Goal: Communication & Community: Answer question/provide support

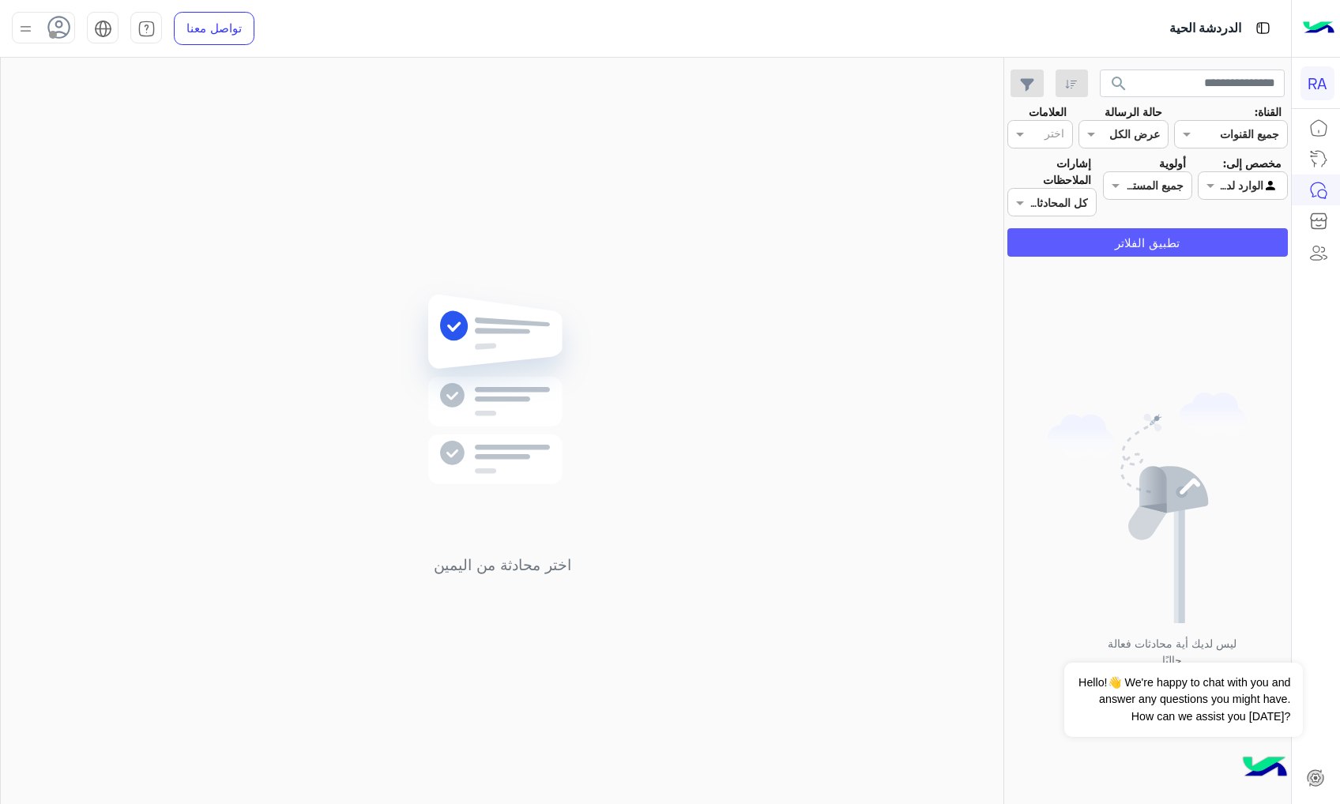
click at [1240, 237] on button "تطبيق الفلاتر" at bounding box center [1147, 242] width 280 height 28
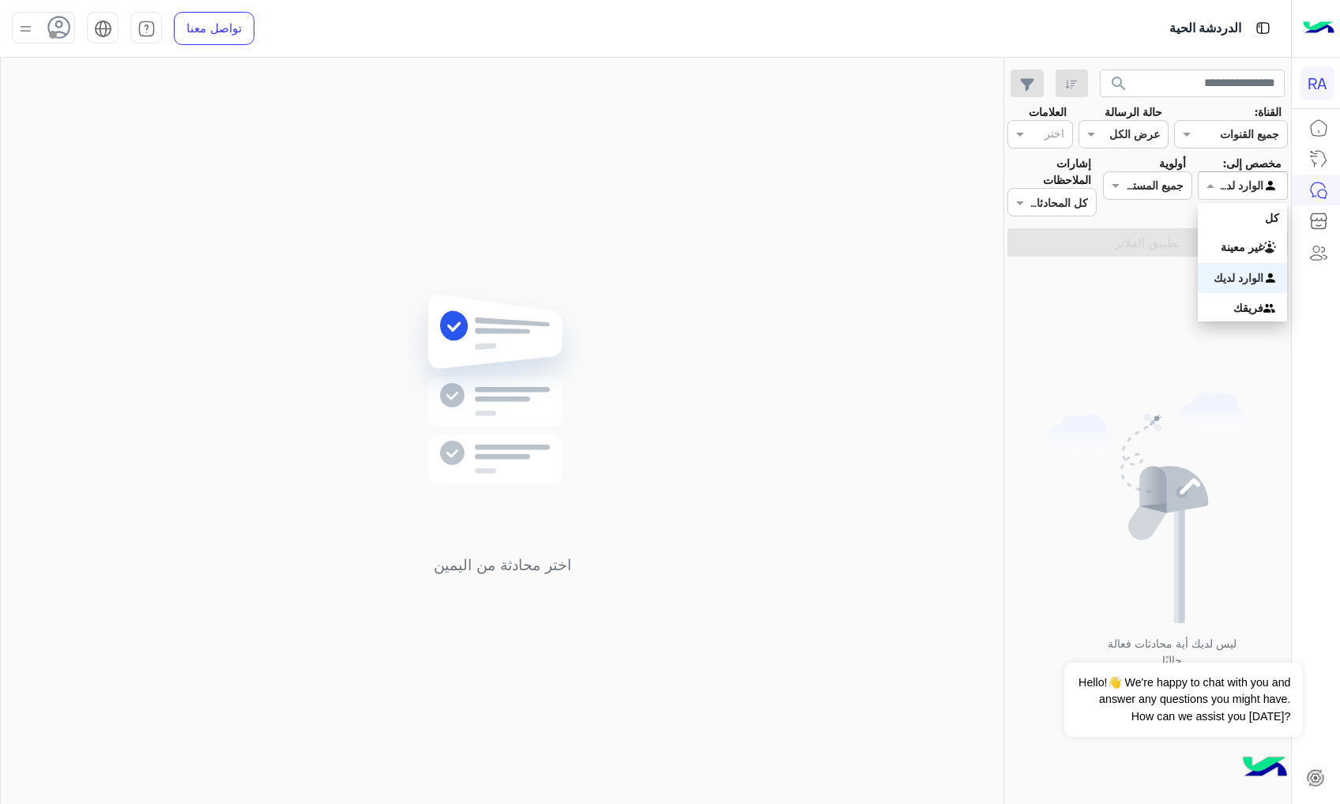
click at [1236, 196] on div "Agent Filter الوارد لديك" at bounding box center [1242, 185] width 89 height 28
click at [1246, 247] on b "غير معينة" at bounding box center [1242, 246] width 43 height 13
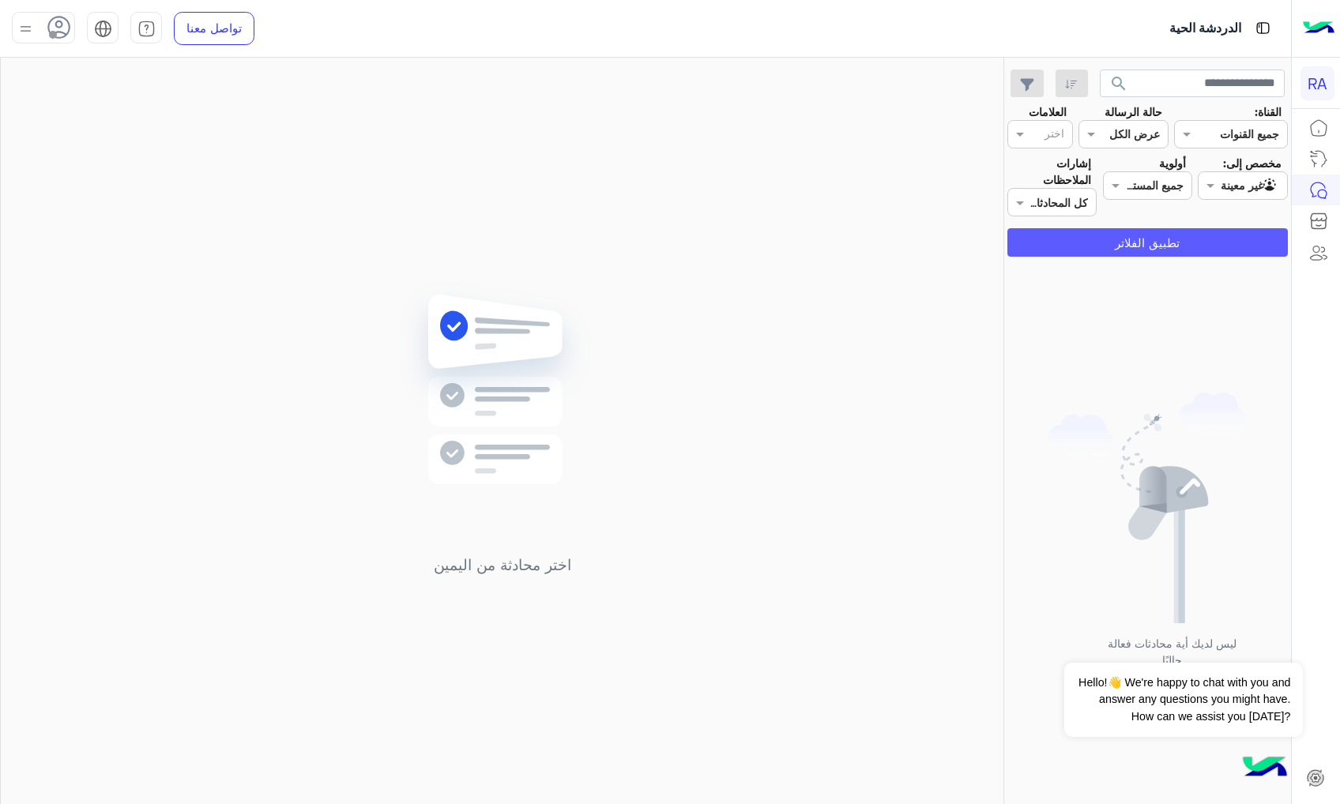
click at [1242, 247] on button "تطبيق الفلاتر" at bounding box center [1147, 242] width 280 height 28
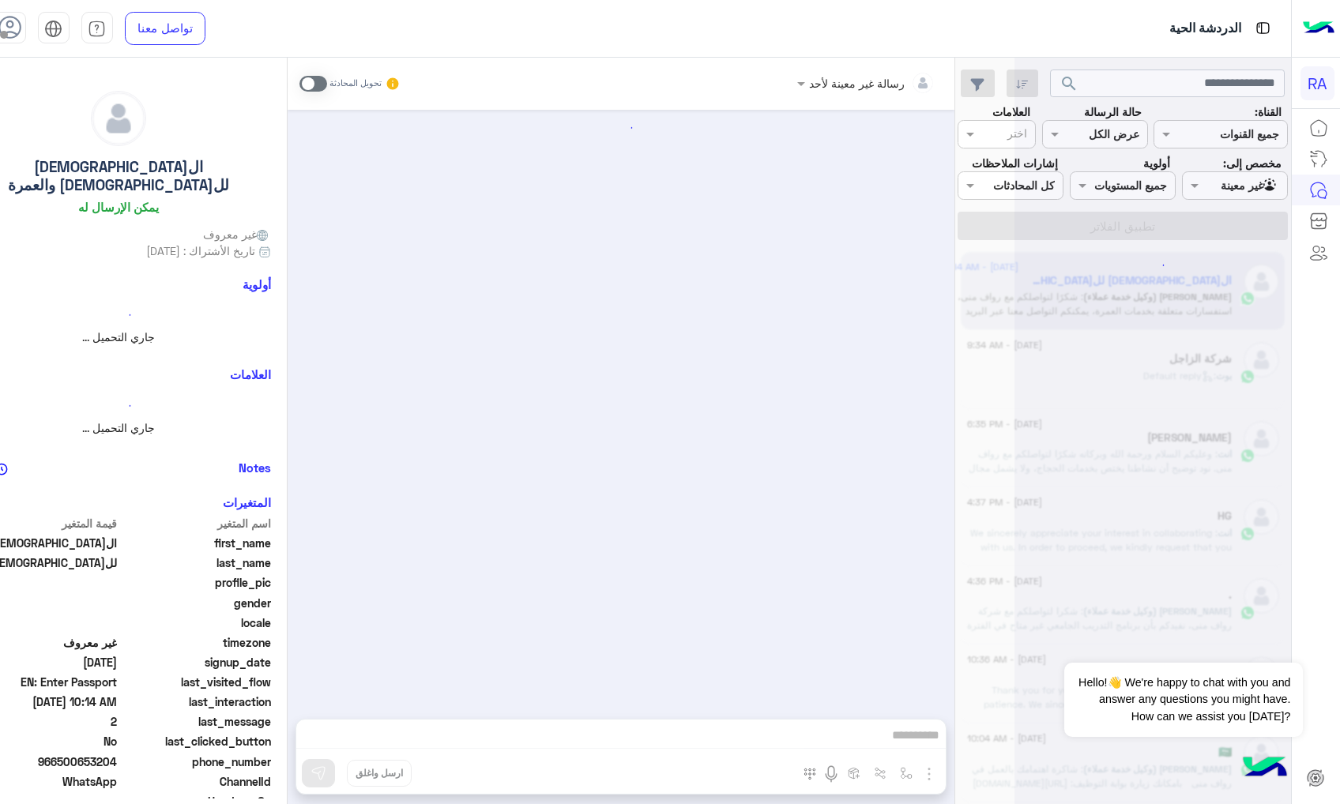
scroll to position [1208, 0]
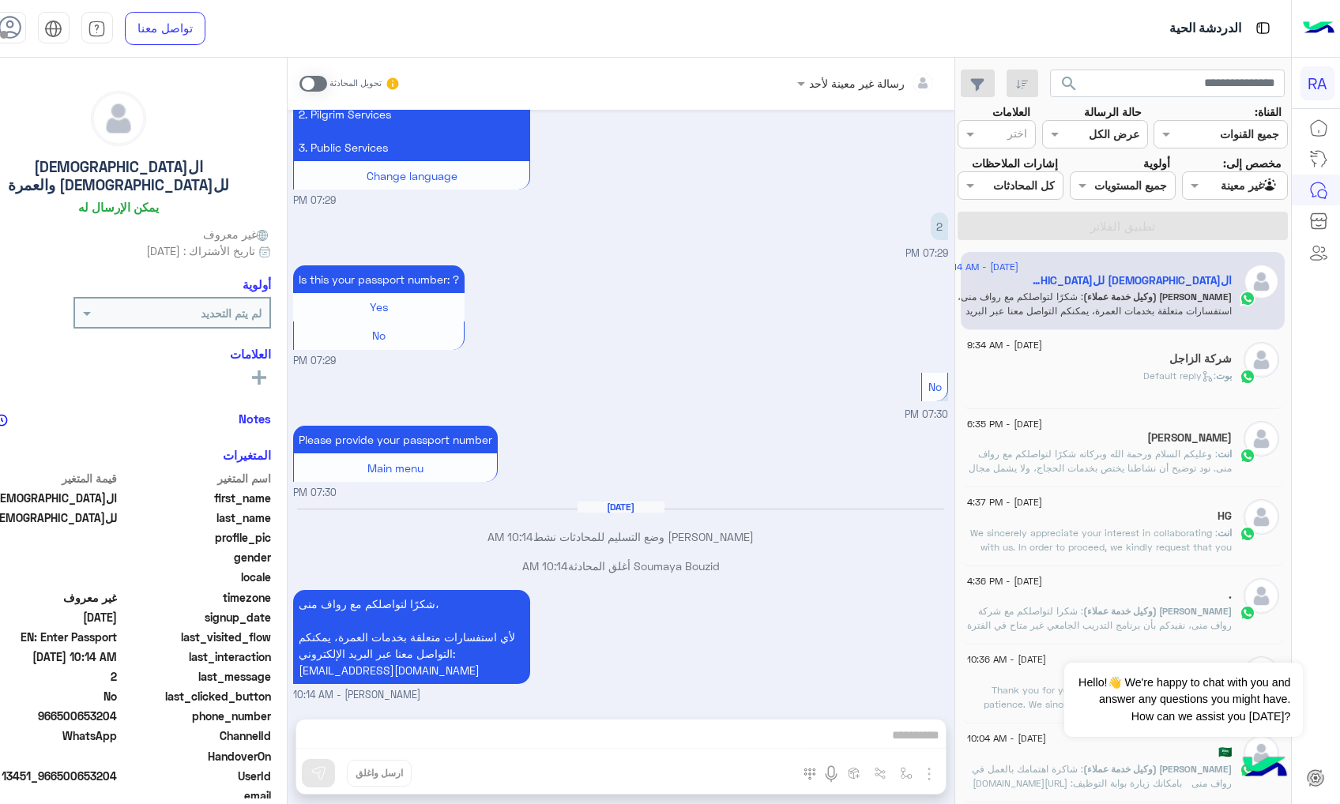
click at [1154, 392] on div "[PERSON_NAME] : Default reply" at bounding box center [1099, 383] width 265 height 28
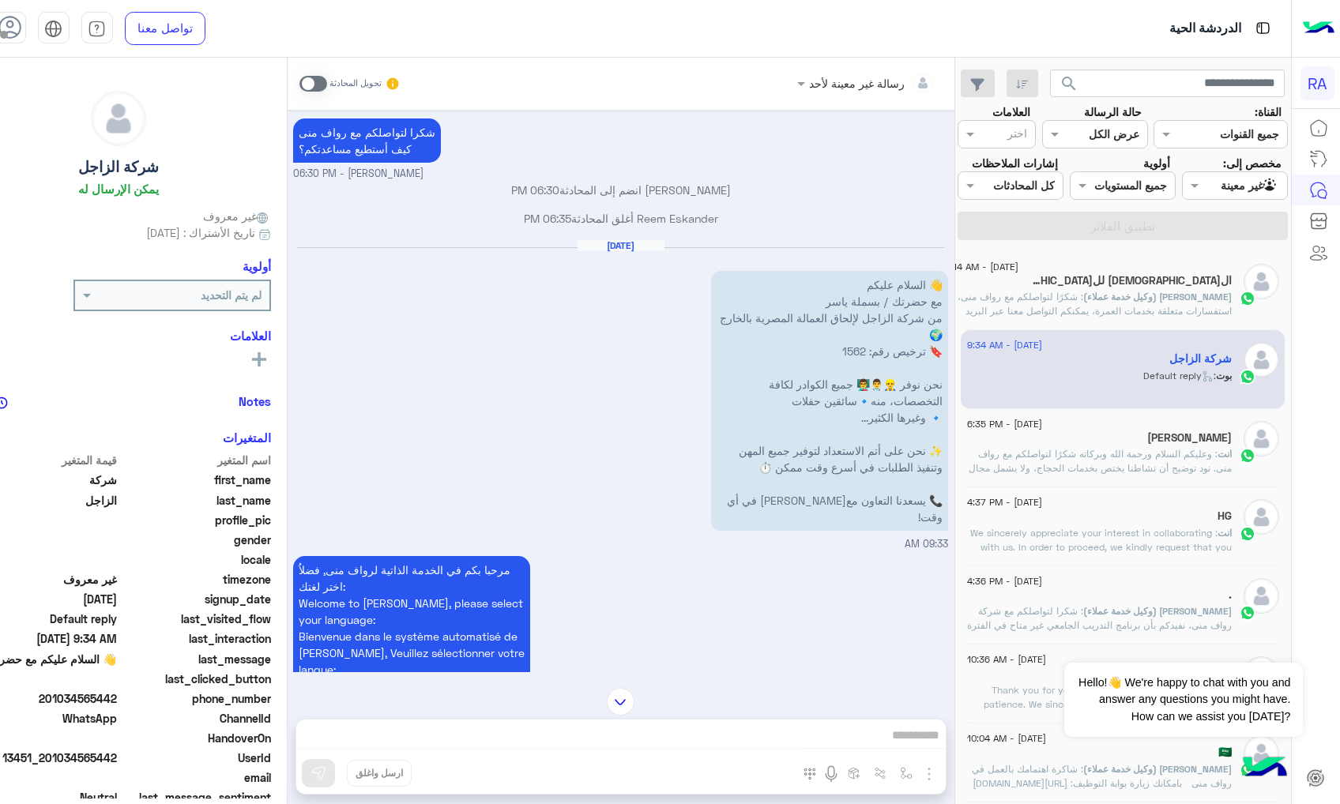
scroll to position [842, 0]
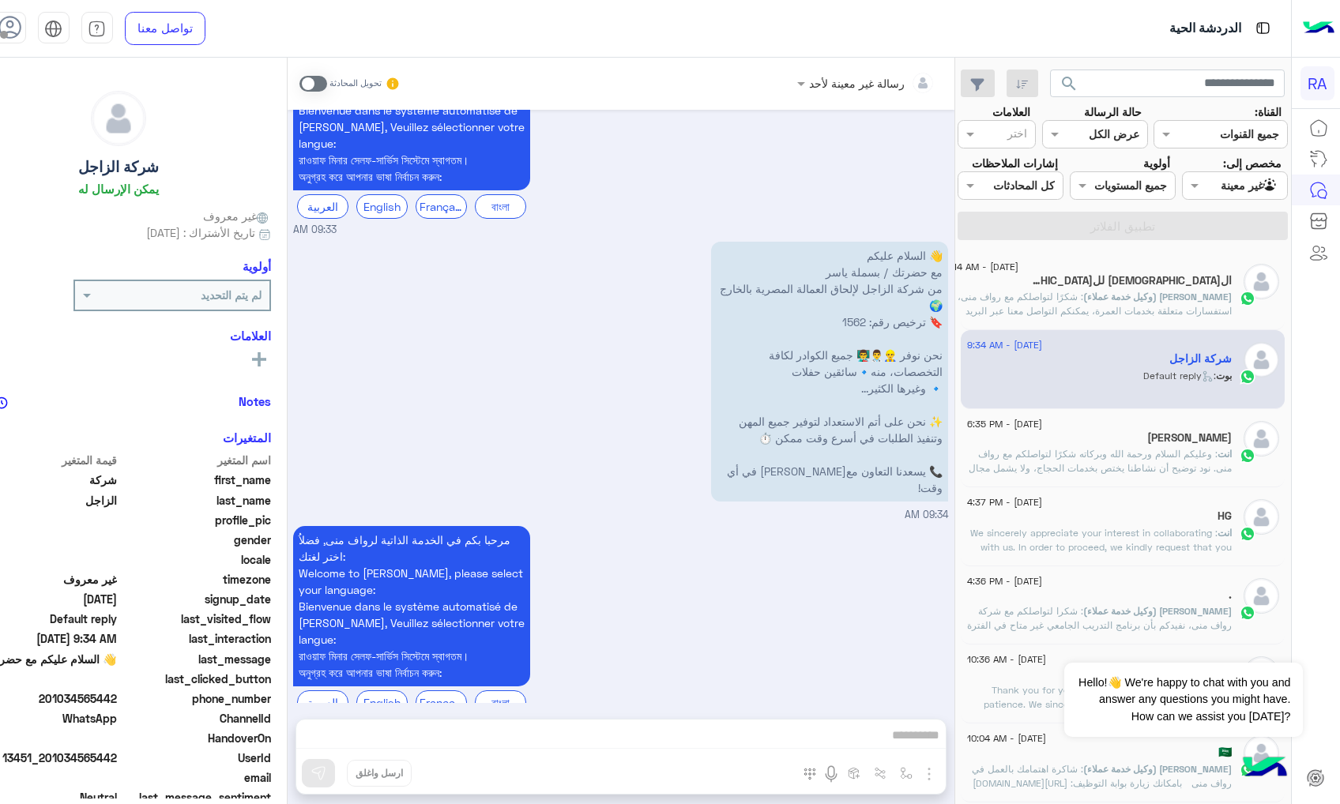
click at [826, 371] on p "👋 السلام عليكم مع حضرتك / بسملة ياسر من شركة الزاجل لإلحاق العمالة المصرية بالخ…" at bounding box center [829, 372] width 237 height 260
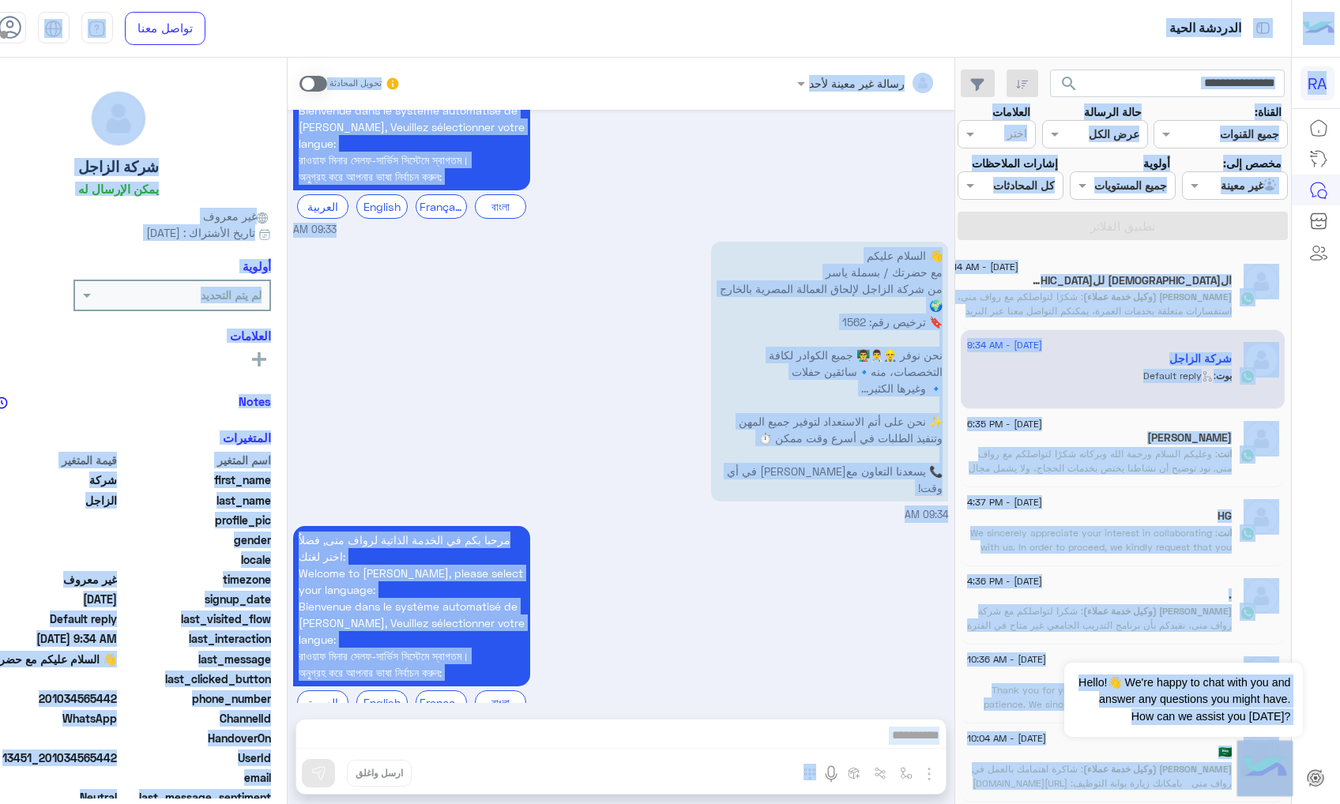
click at [766, 477] on div "👋 السلام عليكم مع حضرتك / بسملة ياسر من شركة الزاجل لإلحاق العمالة المصرية بالخ…" at bounding box center [620, 380] width 655 height 285
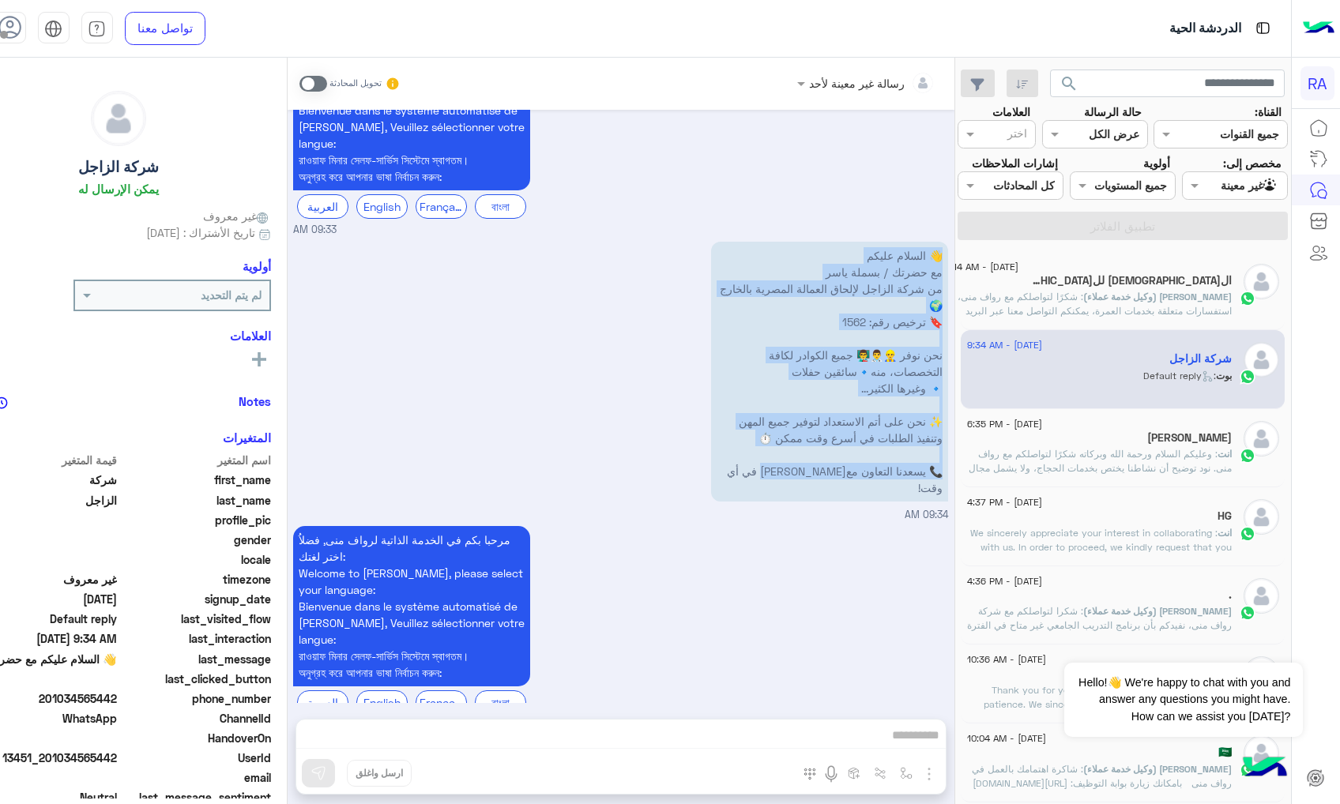
drag, startPoint x: 766, startPoint y: 459, endPoint x: 965, endPoint y: 226, distance: 306.5
click at [948, 242] on p "👋 السلام عليكم مع حضرتك / بسملة ياسر من شركة الزاجل لإلحاق العمالة المصرية بالخ…" at bounding box center [829, 372] width 237 height 260
copy p "👋 السلام عليكم مع حضرتك / بسملة ياسر من شركة الزاجل لإلحاق العمالة المصرية بالخ…"
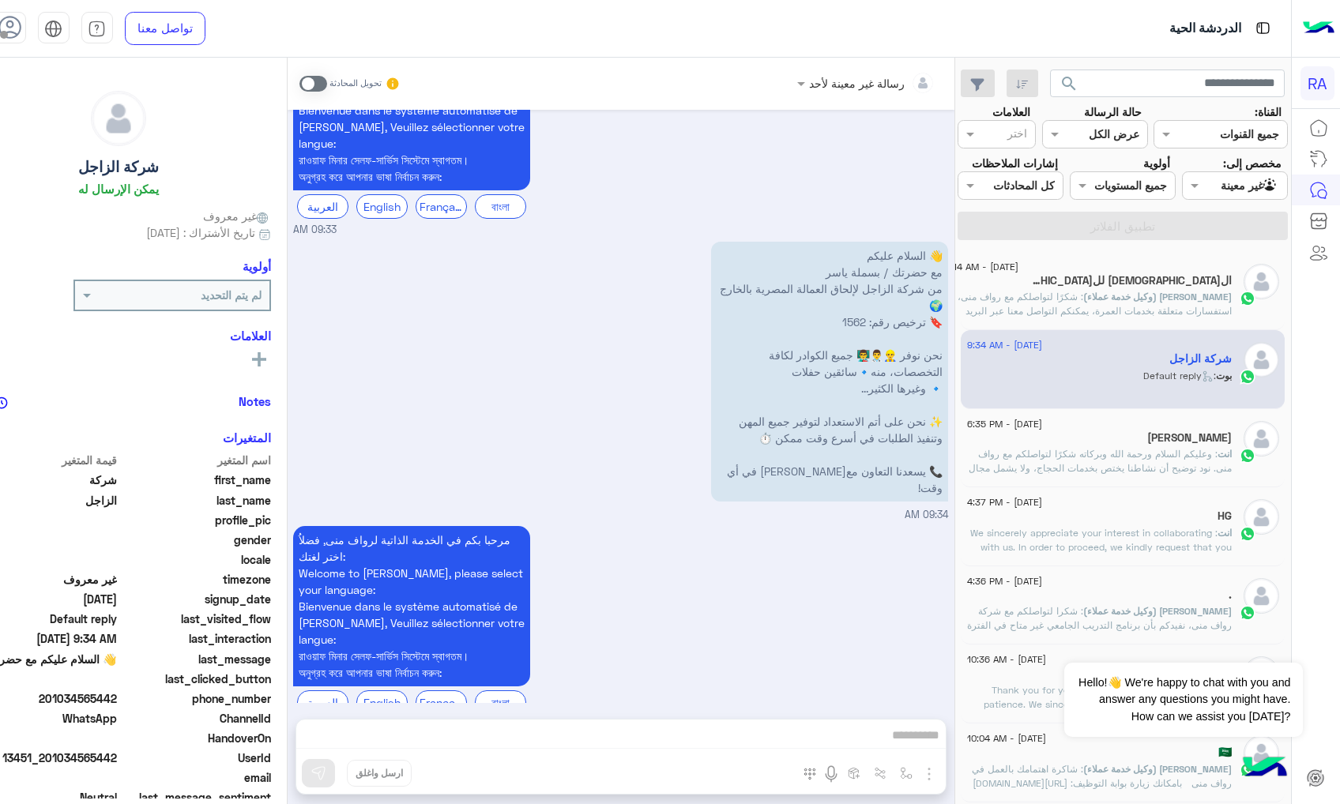
click at [529, 750] on div "رسالة غير معينة لأحد تحويل المحادثة [DATE] مرحبا 03:18 PM مرحبا بكم في الخدمة ا…" at bounding box center [621, 434] width 667 height 753
click at [327, 89] on span at bounding box center [313, 84] width 28 height 16
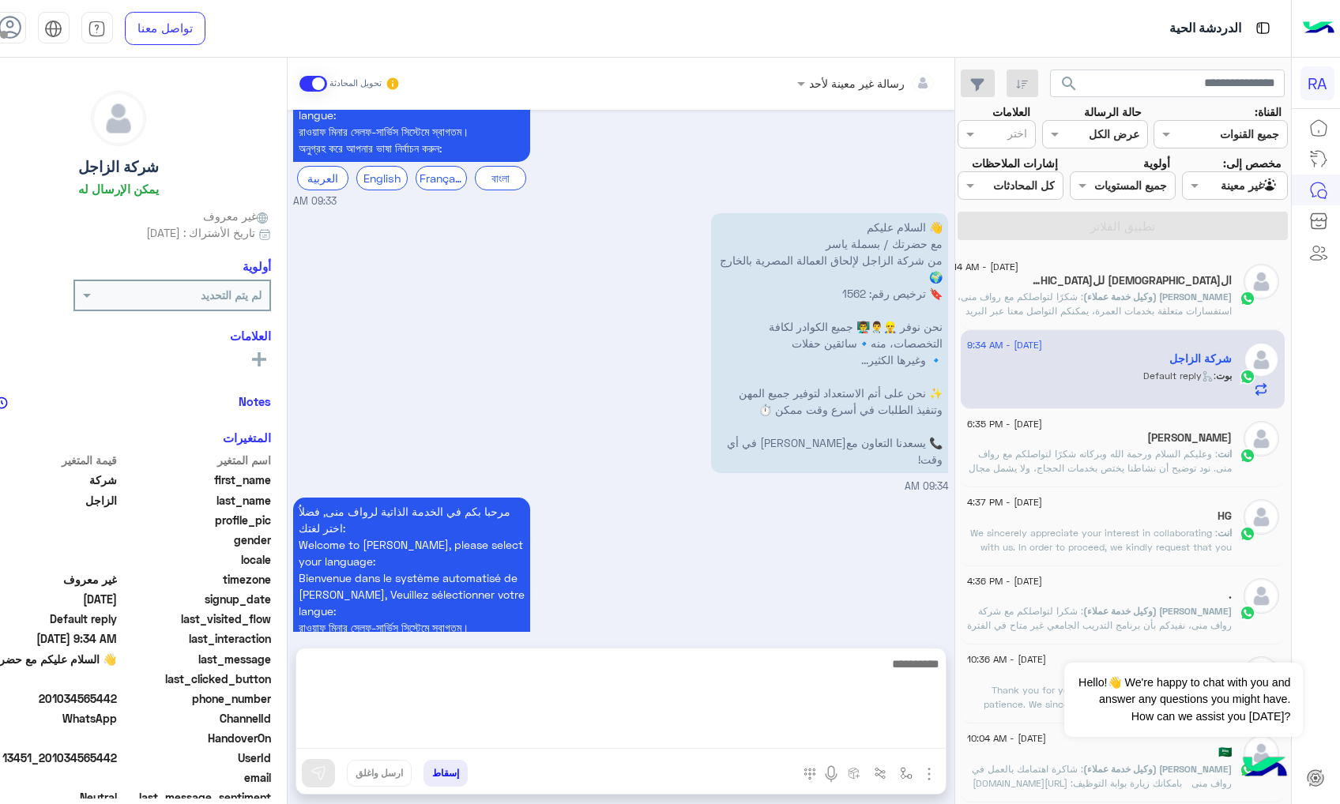
click at [581, 730] on textarea at bounding box center [620, 701] width 649 height 95
paste textarea "**********"
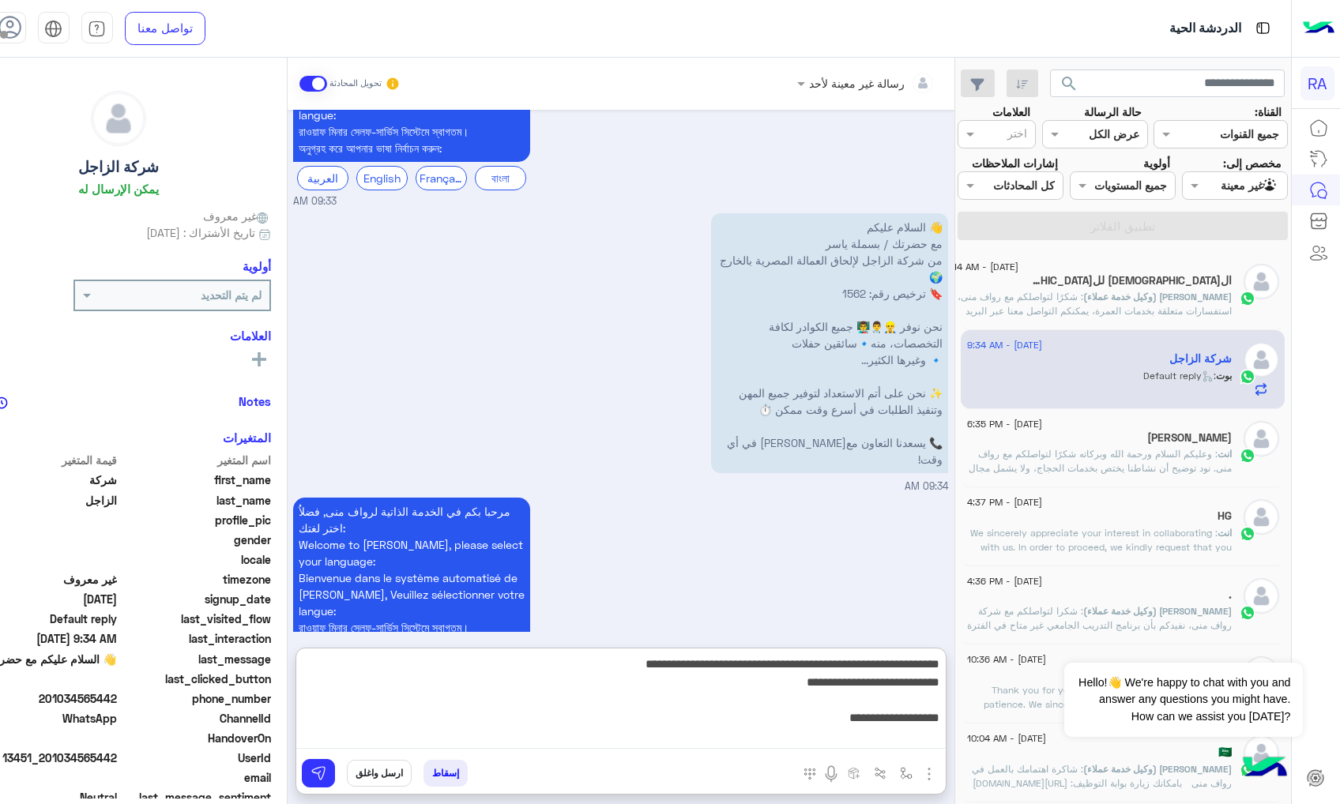
drag, startPoint x: 800, startPoint y: 680, endPoint x: 949, endPoint y: 683, distance: 148.6
click at [946, 683] on textarea "**********" at bounding box center [620, 701] width 649 height 95
click at [771, 728] on textarea "**********" at bounding box center [620, 701] width 649 height 95
click at [909, 687] on textarea "**********" at bounding box center [620, 701] width 649 height 95
paste textarea "**********"
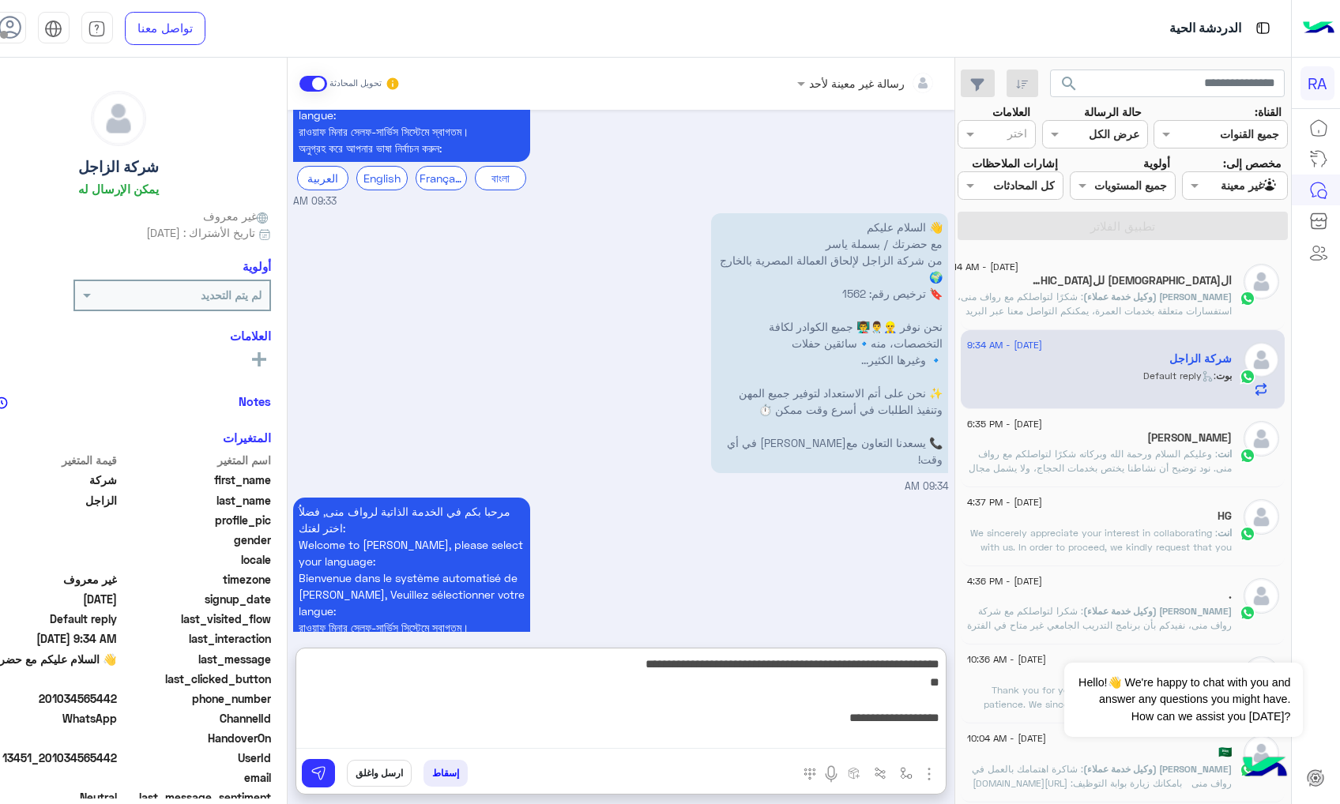
type textarea "**********"
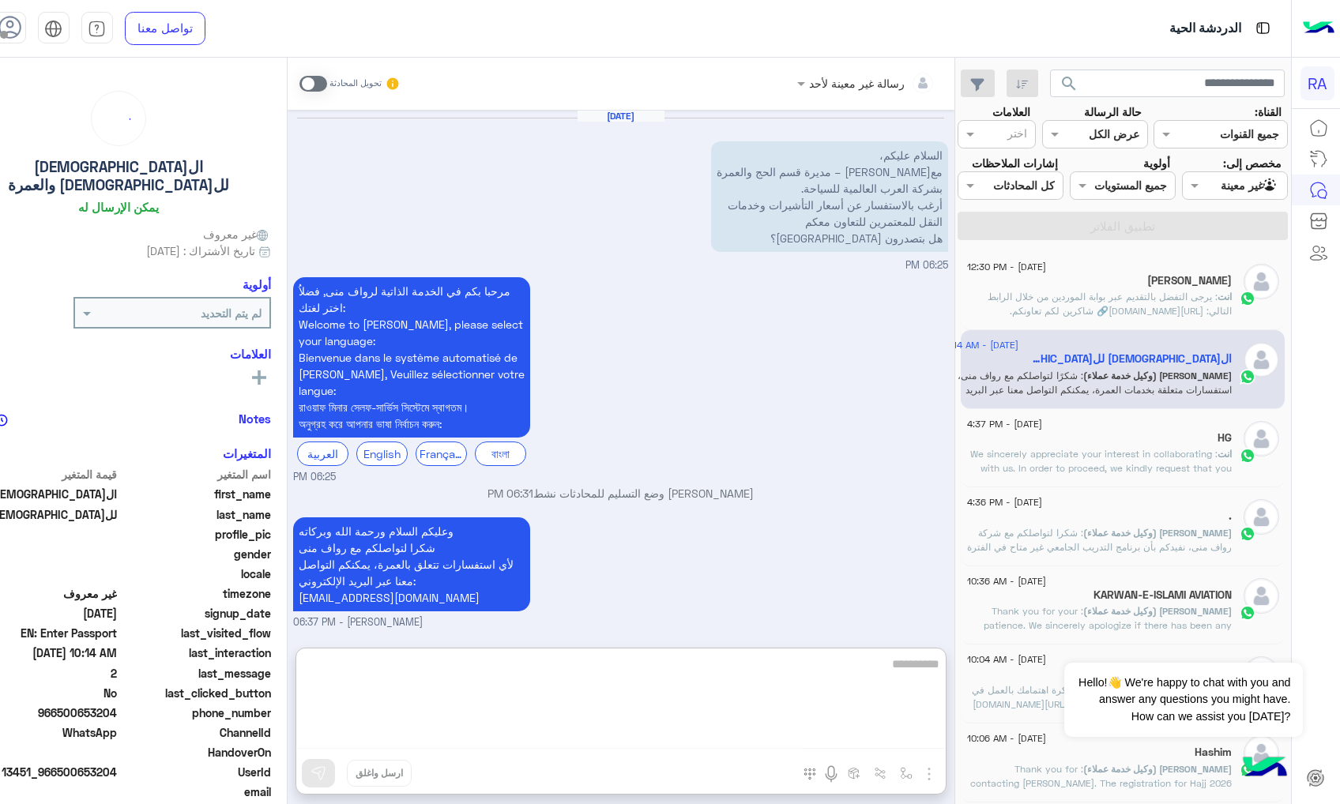
scroll to position [1280, 0]
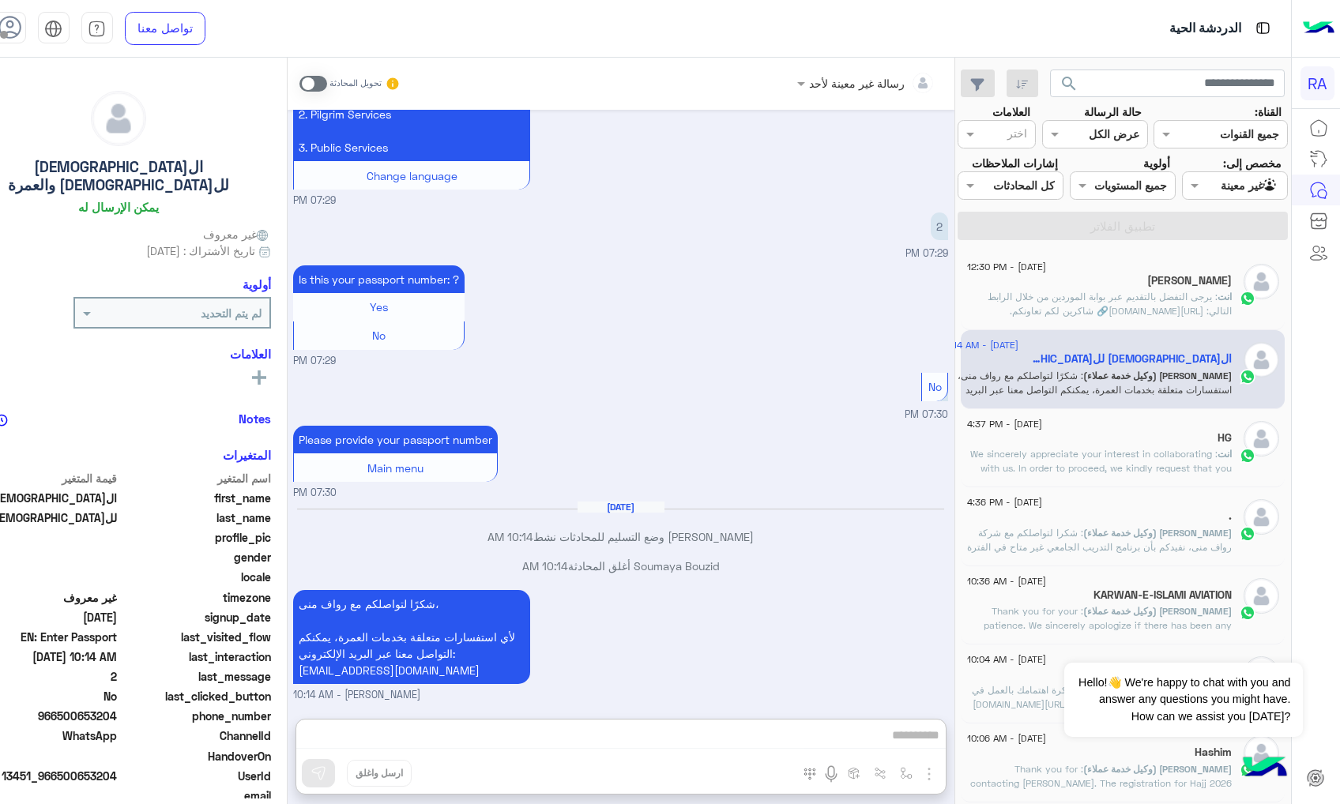
click at [1233, 427] on div "[DATE] - 4:37 PM HG انت : We sincerely appreciate your interest in collaboratin…" at bounding box center [1123, 448] width 312 height 55
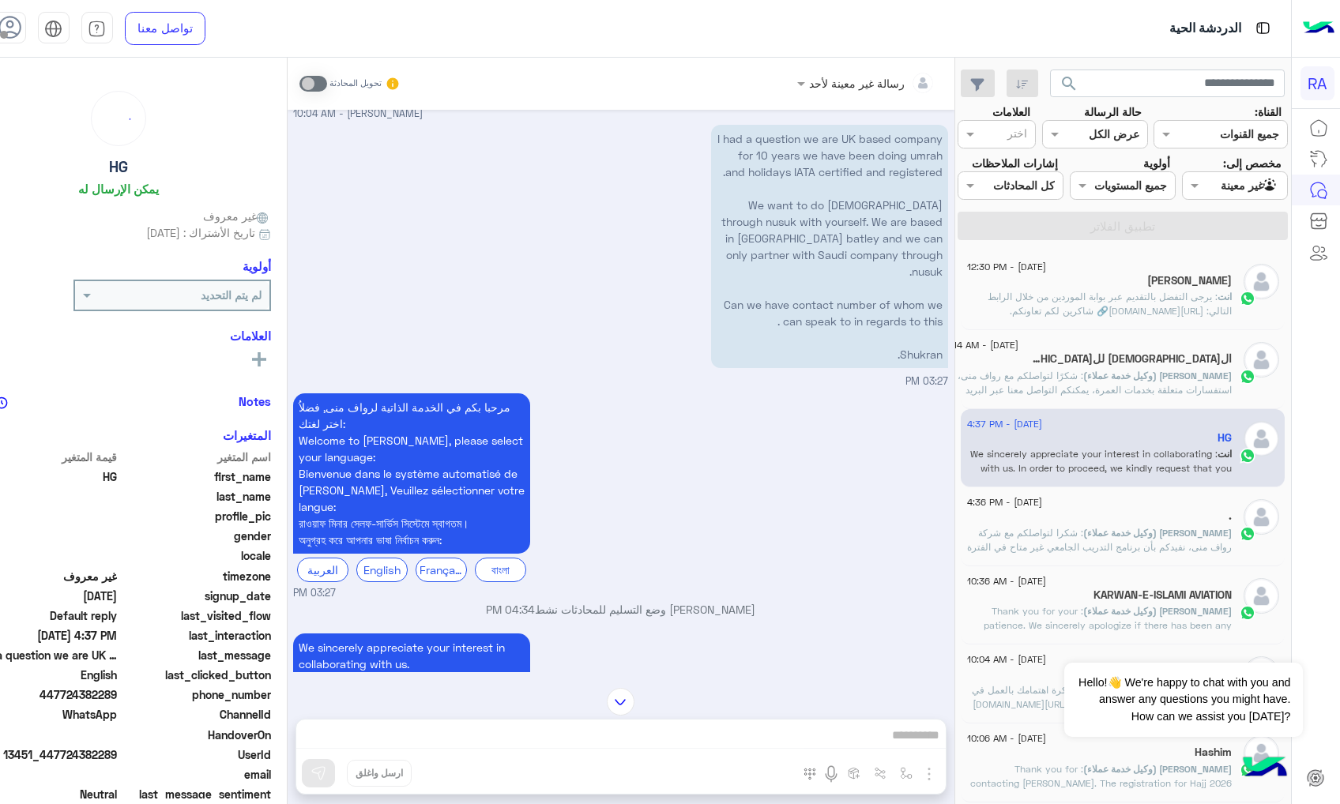
scroll to position [1207, 0]
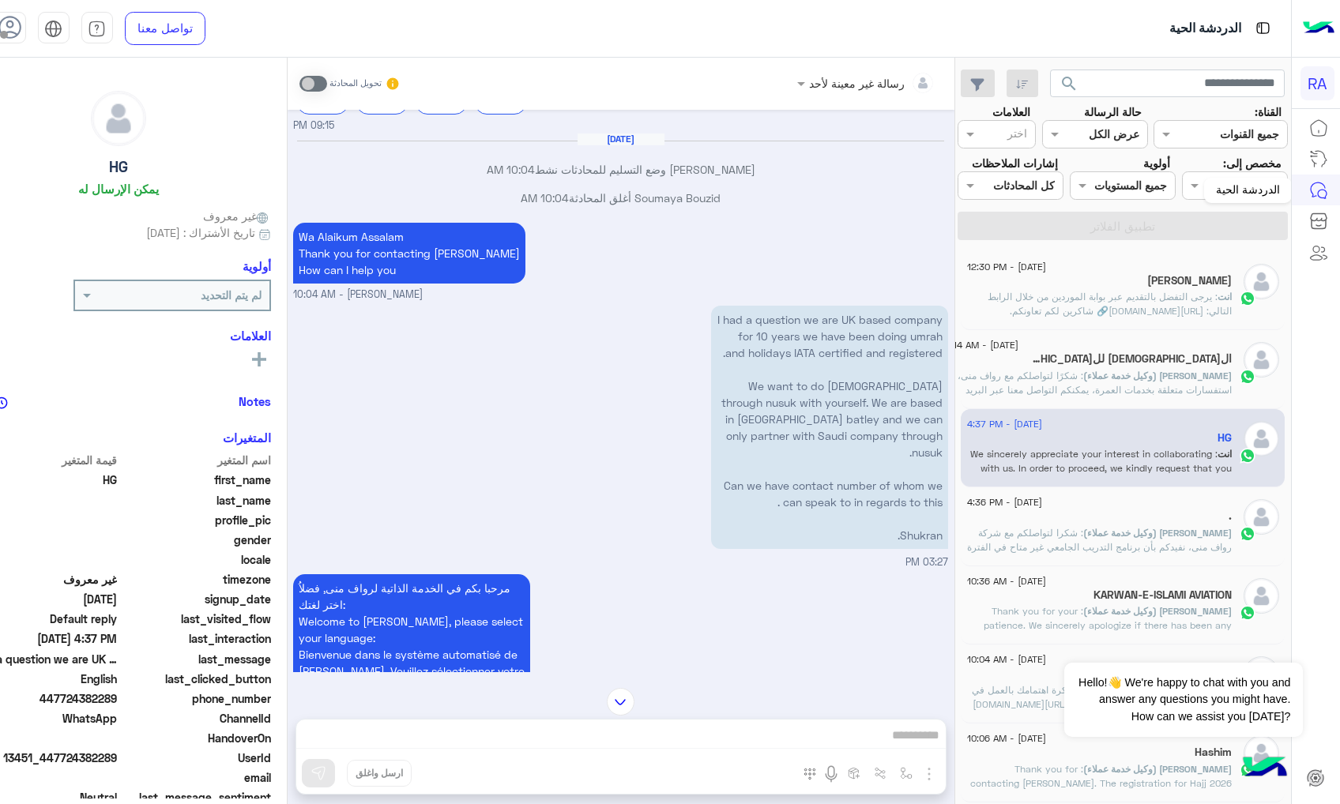
click at [1233, 184] on div "الدردشة الحية" at bounding box center [1248, 190] width 88 height 25
click at [1210, 193] on div at bounding box center [1235, 185] width 104 height 18
click at [1230, 269] on div "الوارد لديك" at bounding box center [1239, 278] width 98 height 31
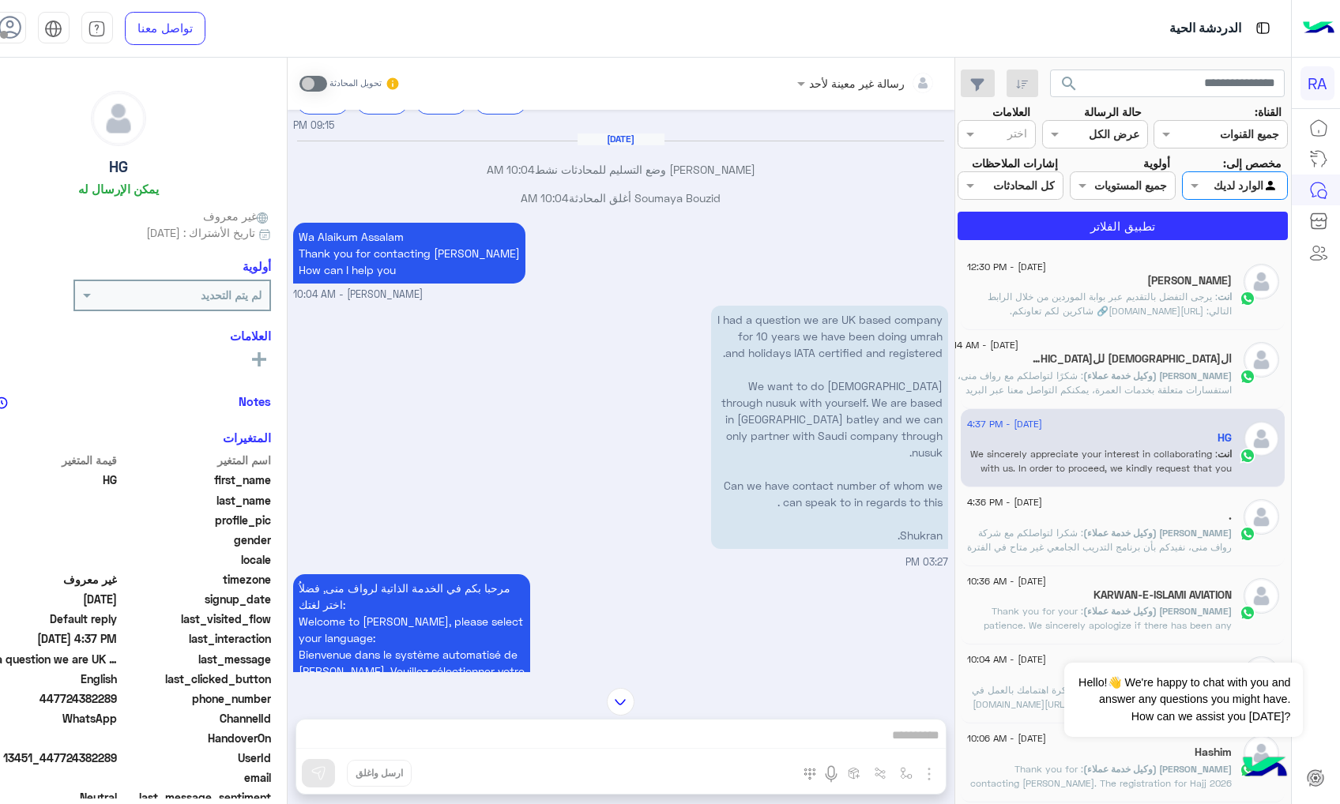
click at [1221, 243] on app-inbox-users-filters "search القناة: القناه جميع القنوات حالة الرسالة القناه عرض الكل العلامات اختر م…" at bounding box center [1123, 152] width 336 height 189
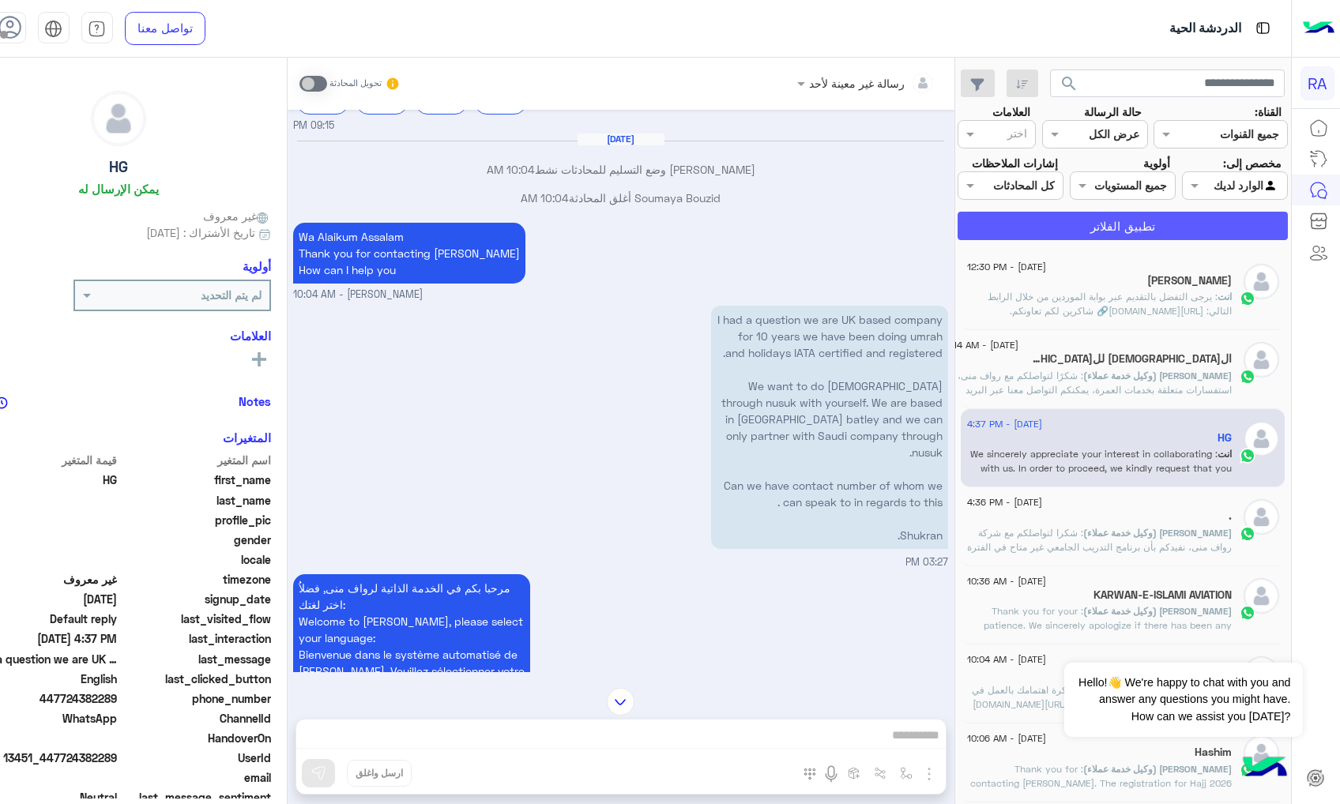
click at [1221, 238] on button "تطبيق الفلاتر" at bounding box center [1123, 226] width 330 height 28
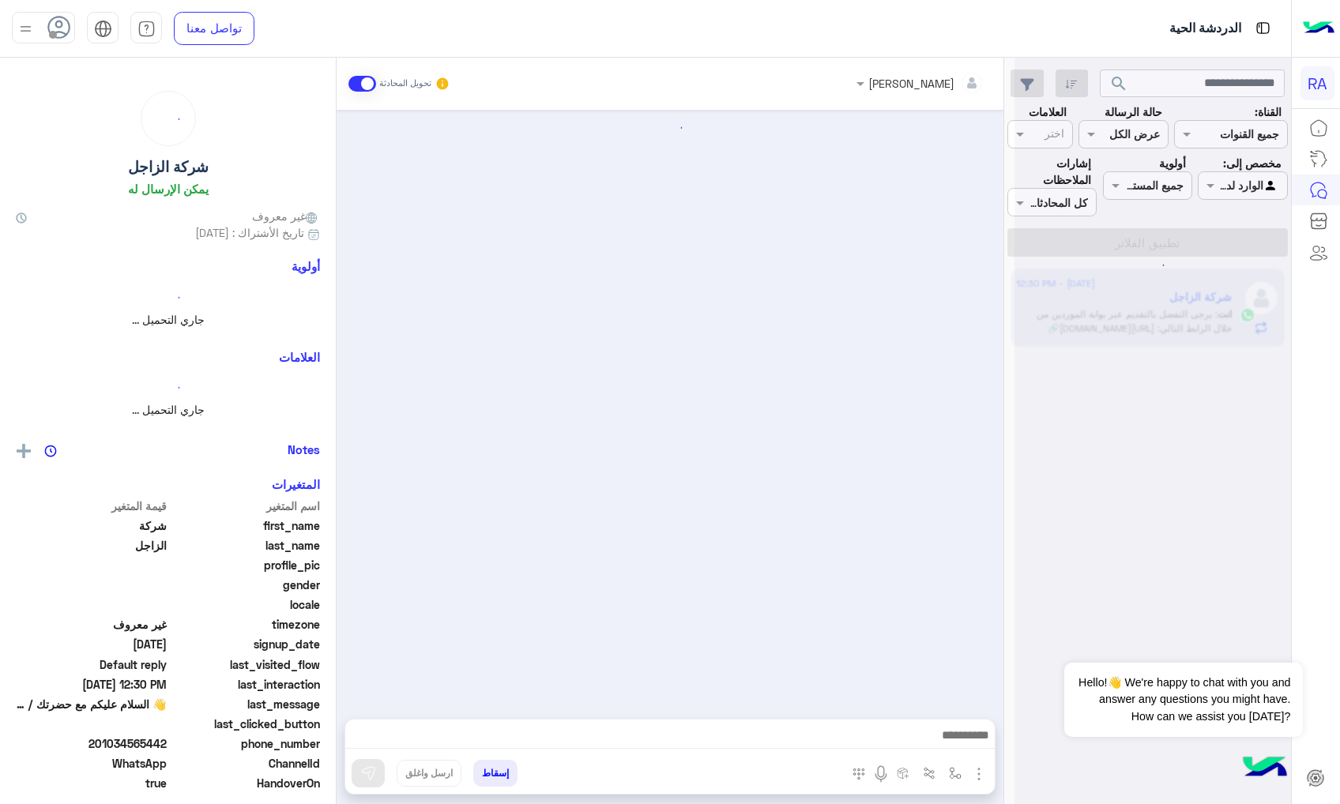
scroll to position [999, 0]
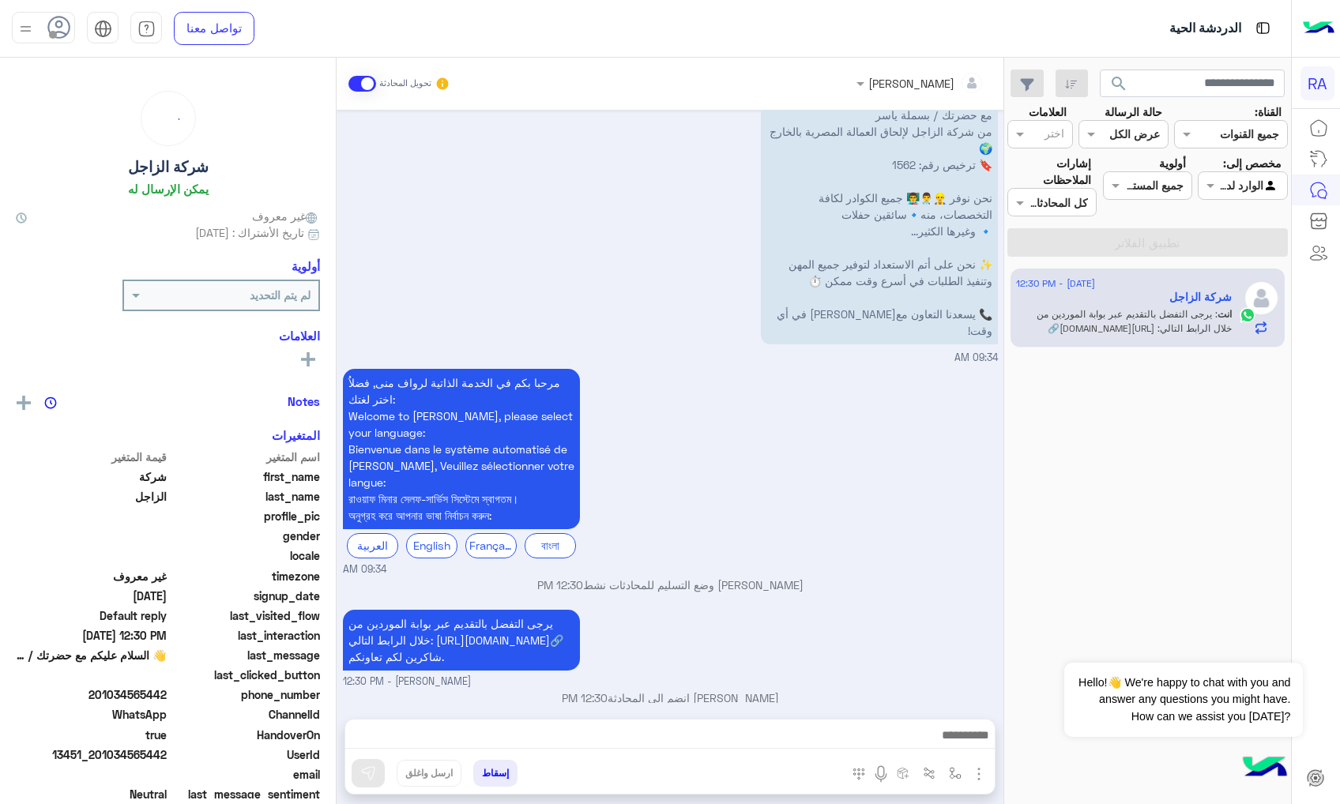
click at [354, 90] on div "تحويل المحادثة" at bounding box center [399, 84] width 102 height 28
click at [349, 87] on span at bounding box center [362, 84] width 28 height 16
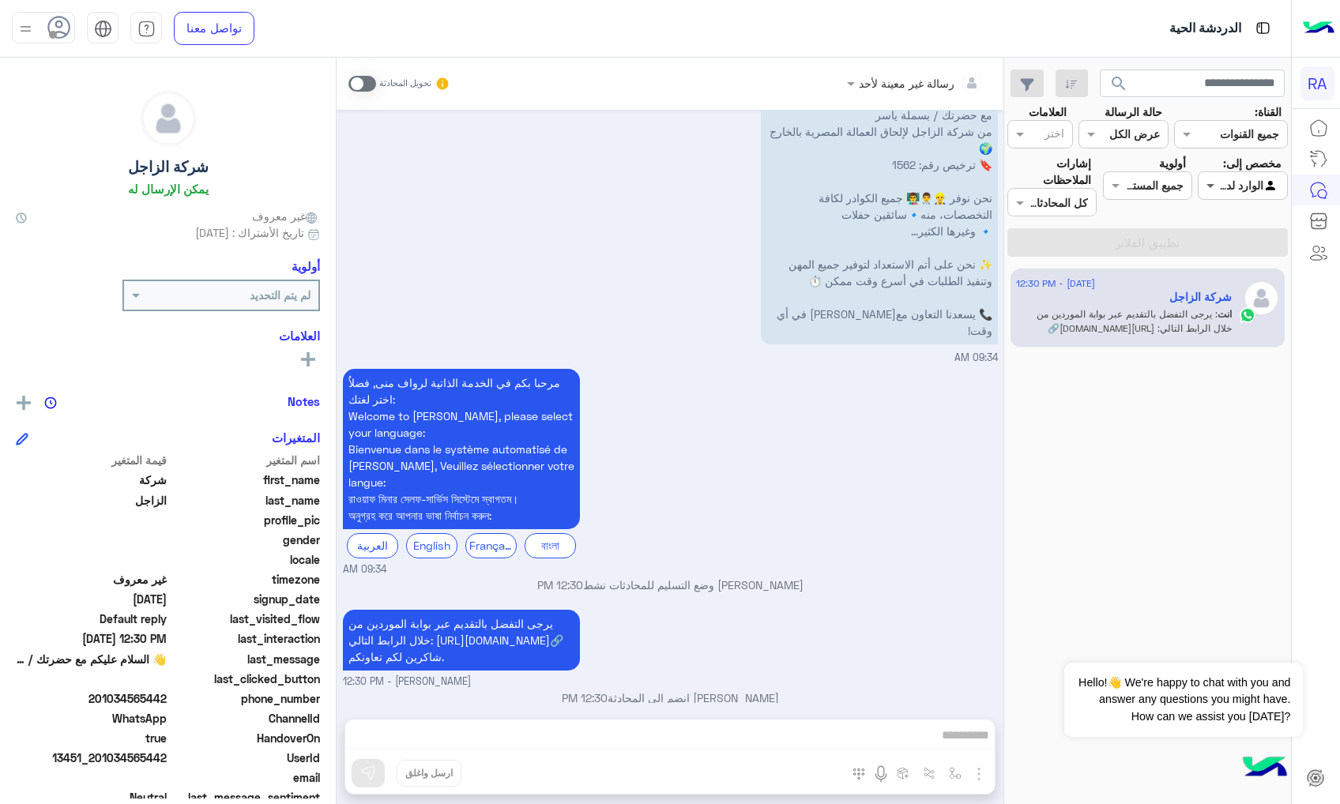
click at [1207, 181] on span at bounding box center [1209, 185] width 20 height 17
click at [1233, 248] on b "غير معينة" at bounding box center [1242, 246] width 43 height 13
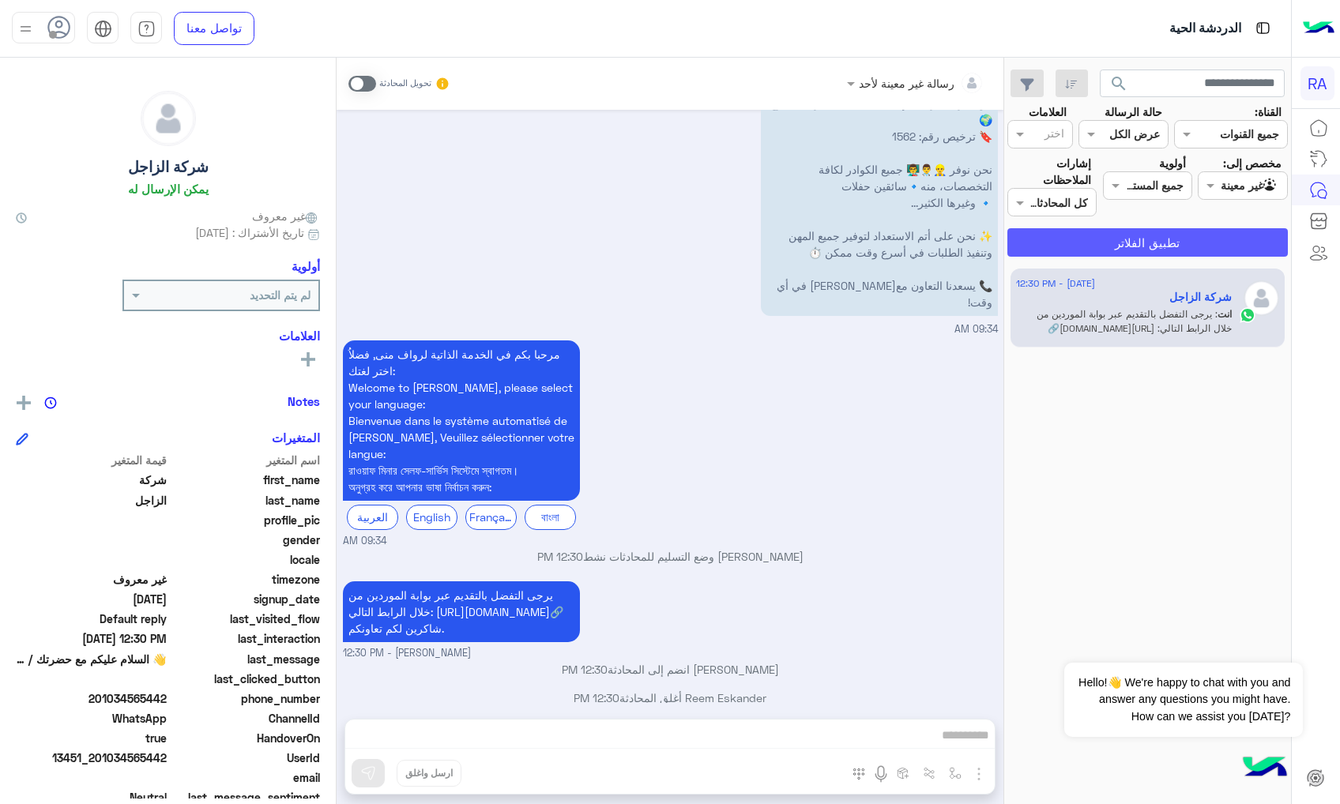
click at [1224, 241] on button "تطبيق الفلاتر" at bounding box center [1147, 242] width 280 height 28
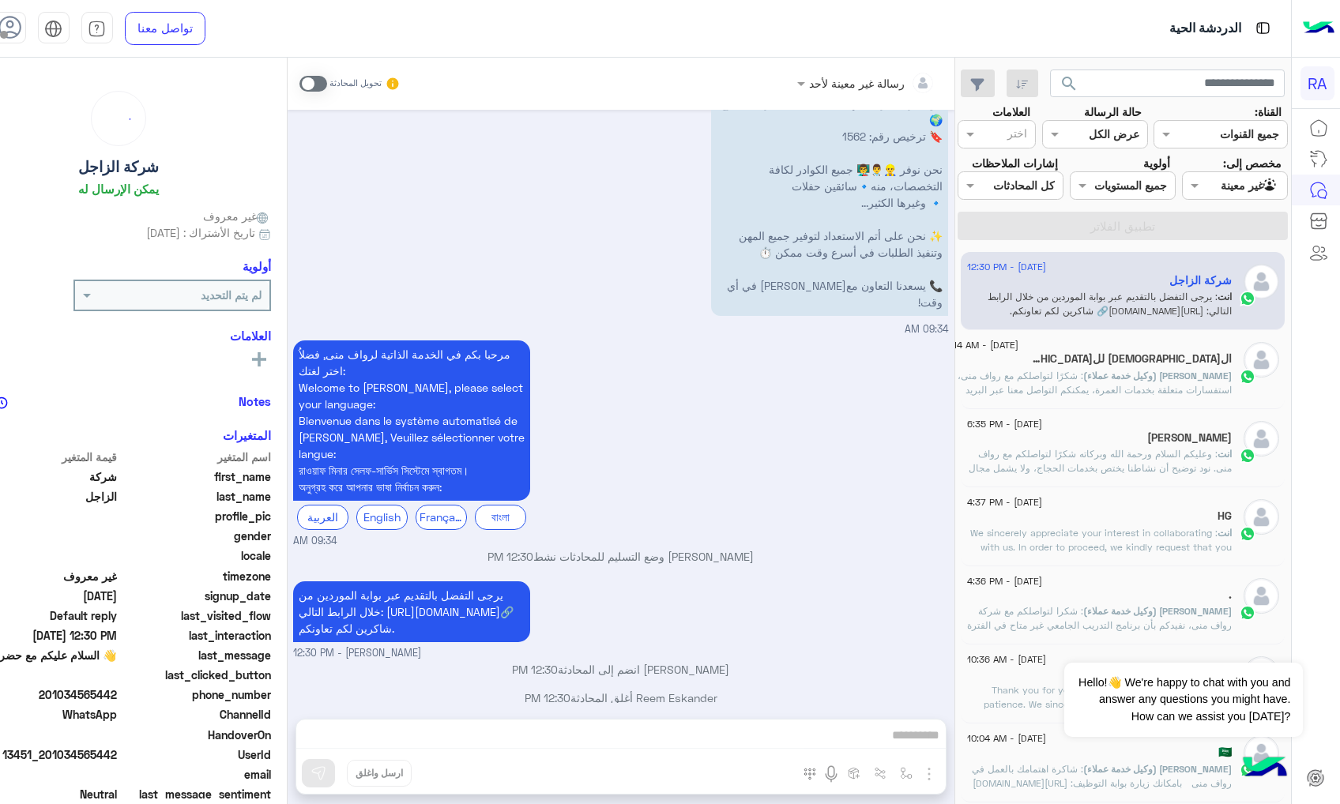
click at [1160, 545] on span ": We sincerely appreciate your interest in collaborating with us. In order to p…" at bounding box center [1101, 561] width 262 height 69
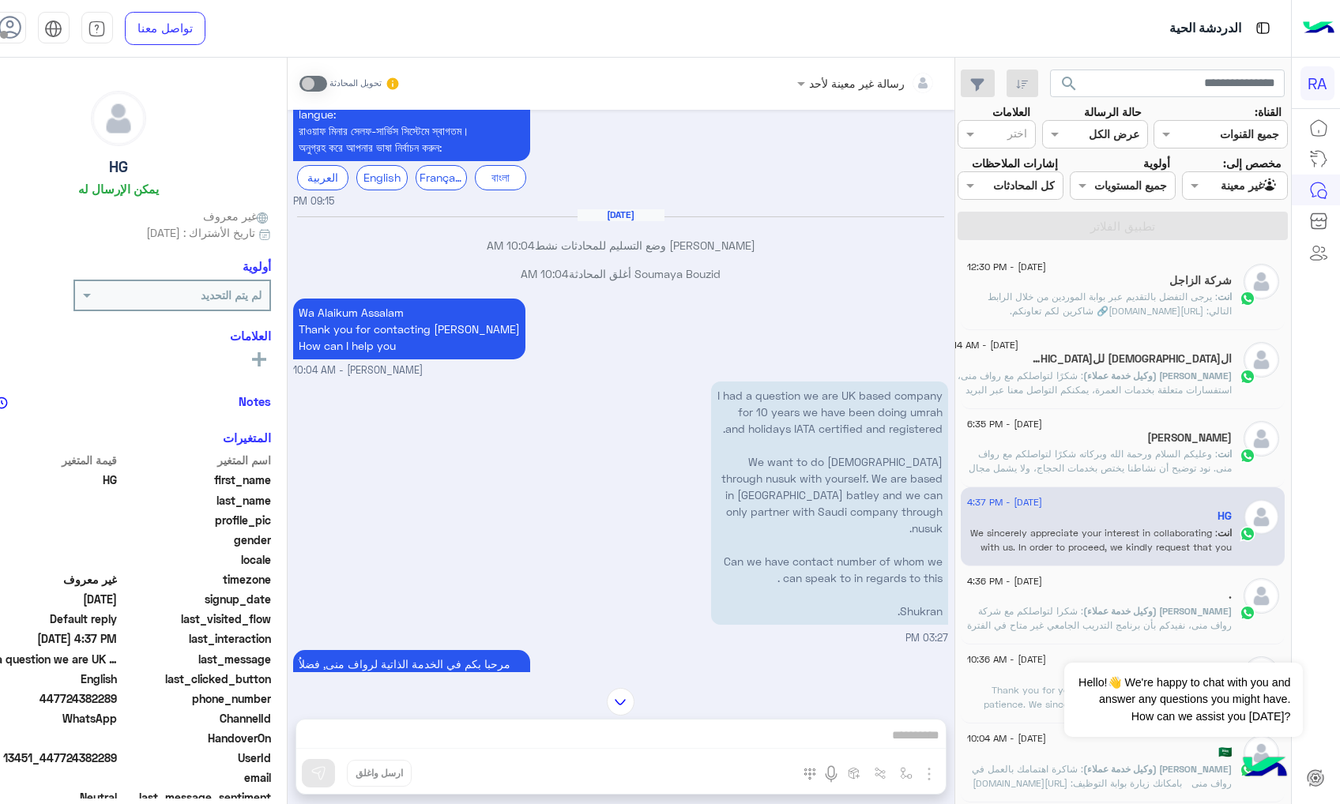
scroll to position [1101, 0]
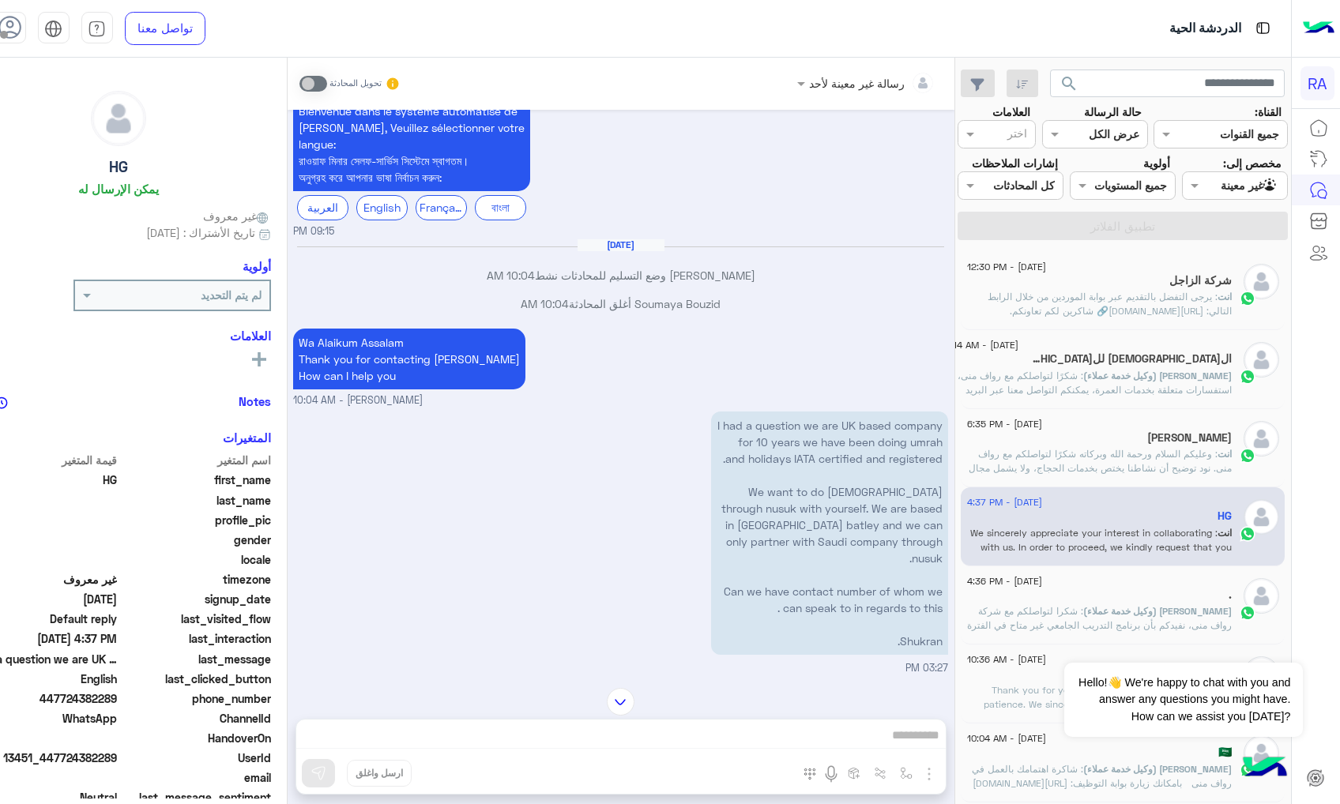
click at [1123, 617] on span "[PERSON_NAME] (وكيل خدمة عملاء)" at bounding box center [1157, 611] width 149 height 12
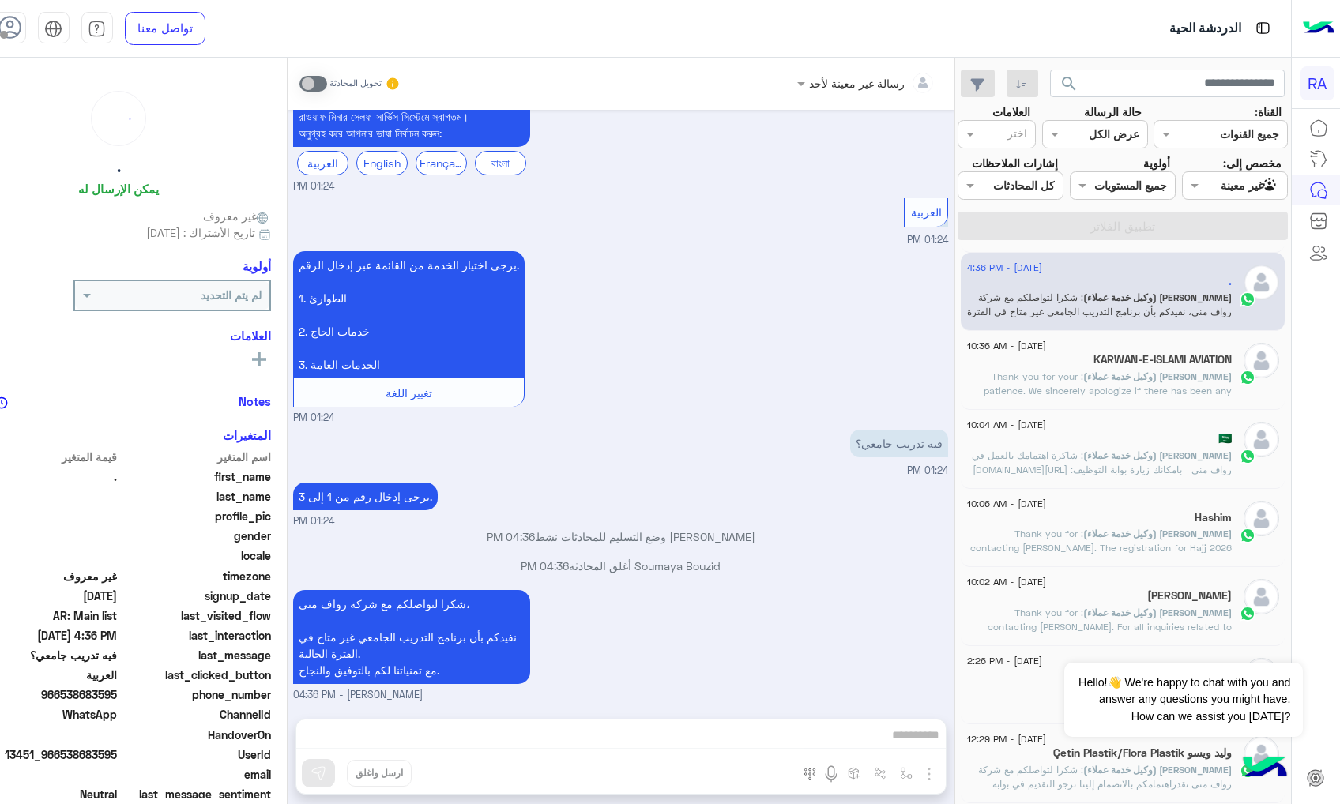
scroll to position [316, 0]
click at [1144, 367] on div "KARWAN-E-ISLAMI AVIATION" at bounding box center [1099, 359] width 265 height 17
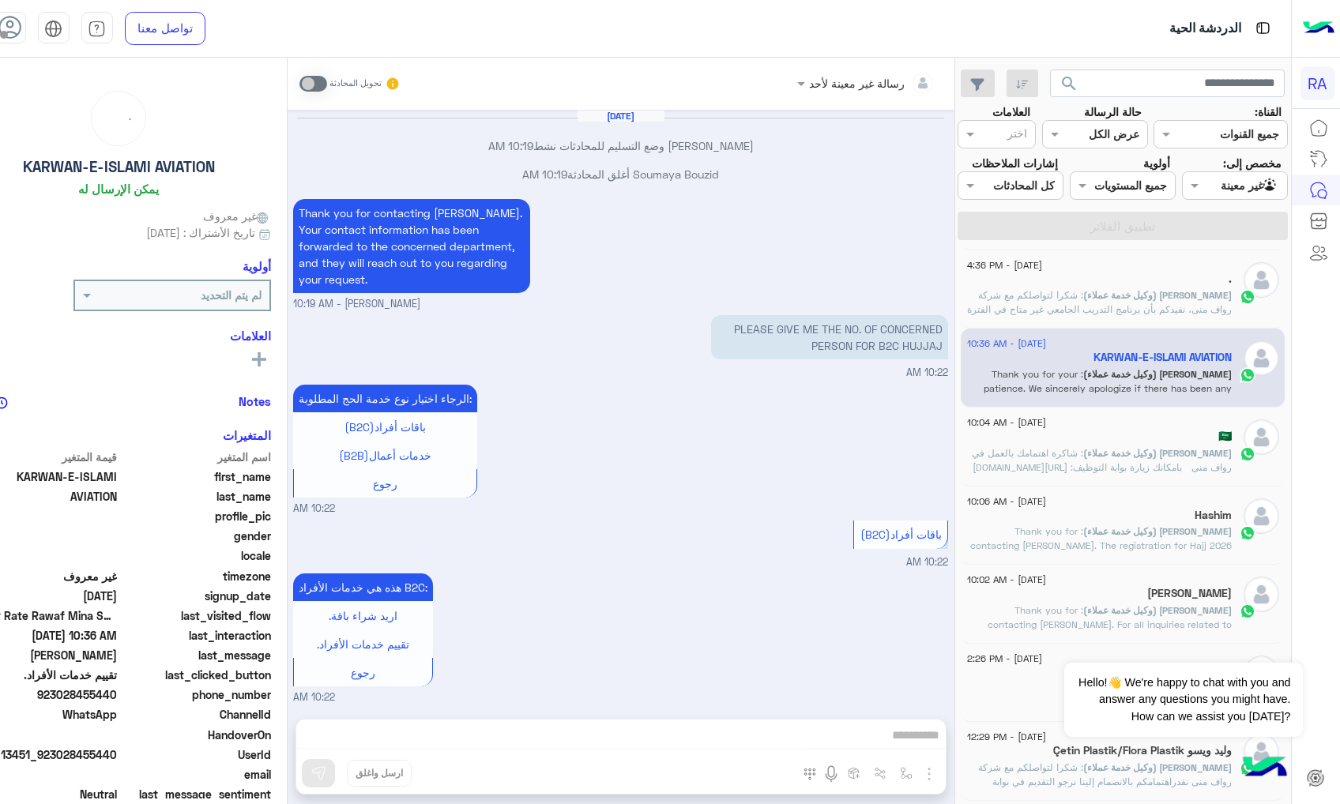
scroll to position [984, 0]
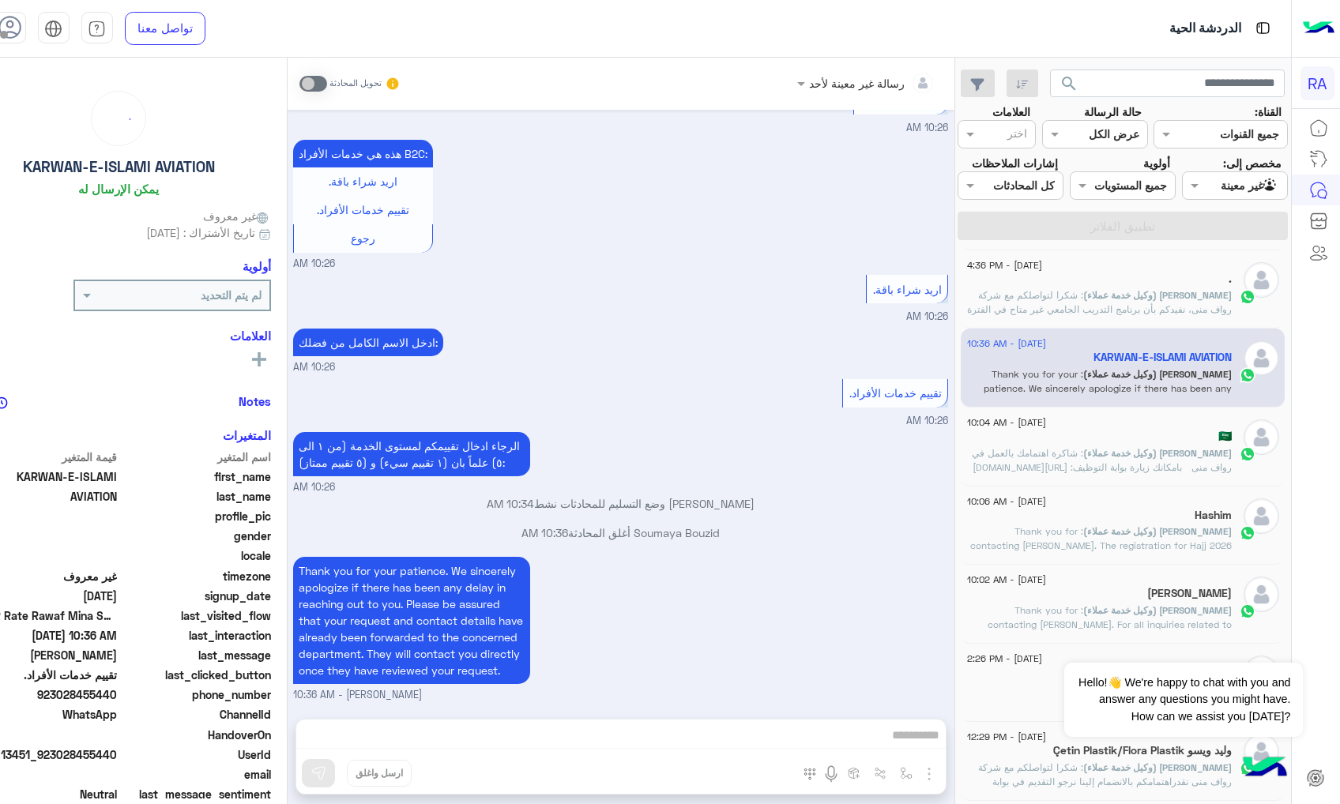
click at [1133, 462] on p "[PERSON_NAME] (وكيل خدمة عملاء) : شاكرة اهتمامك بالعمل في رواف منى بامكانك زيار…" at bounding box center [1099, 474] width 265 height 57
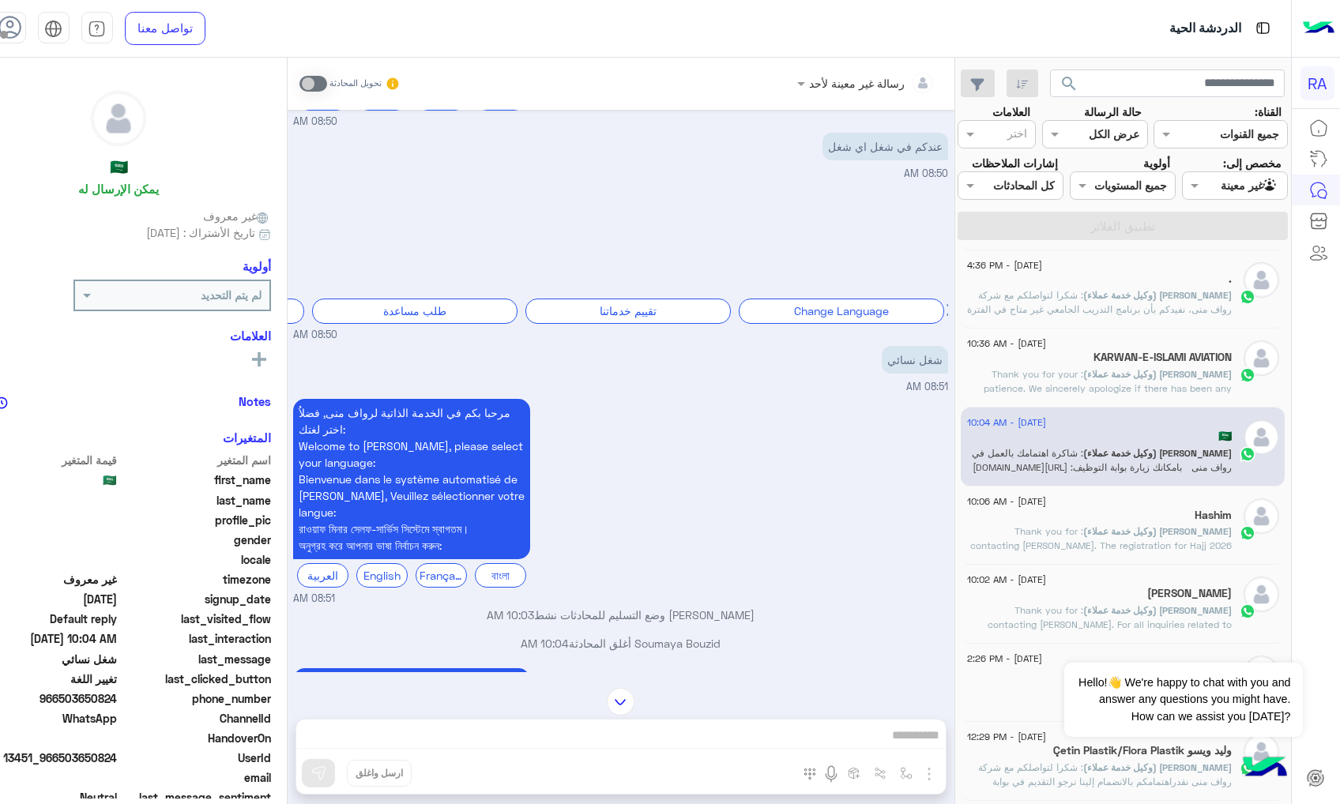
scroll to position [1354, 0]
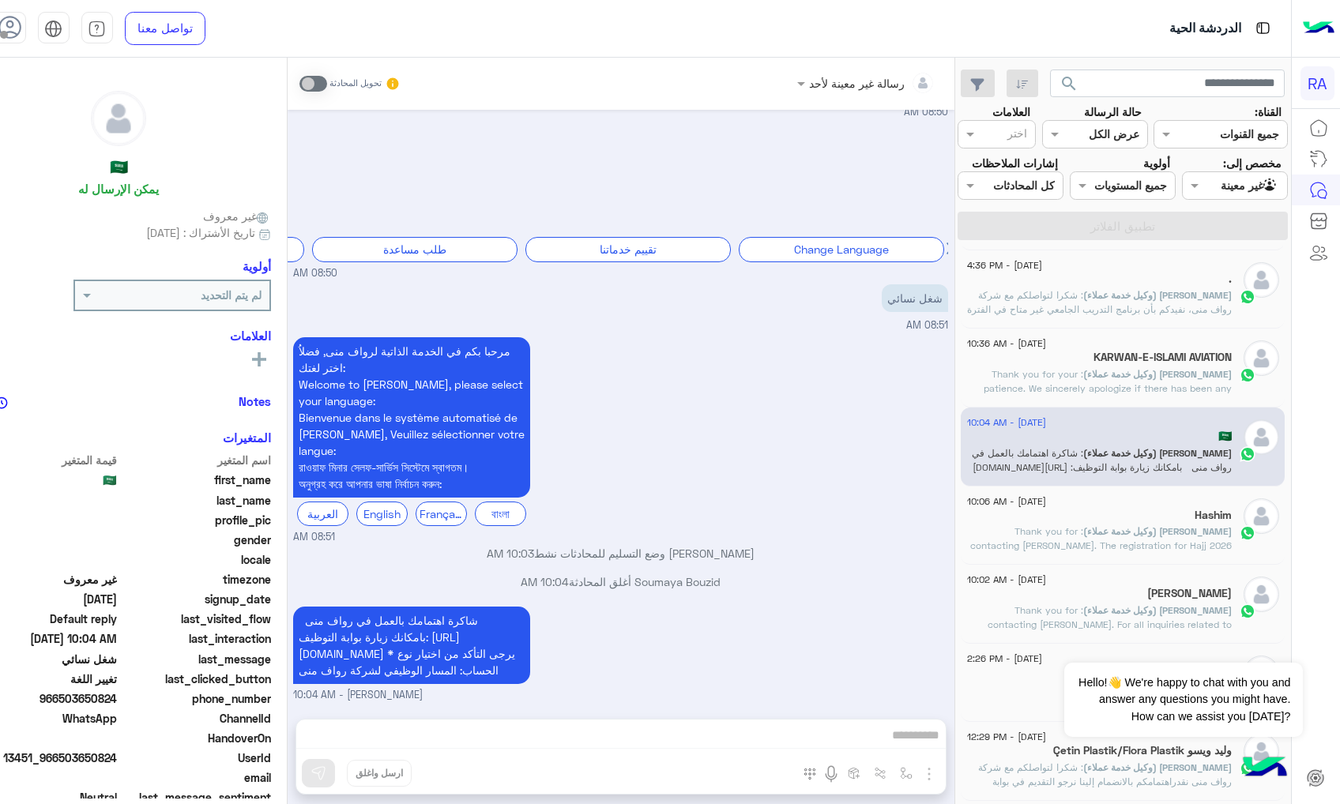
click at [1152, 533] on span "[PERSON_NAME] (وكيل خدمة عملاء)" at bounding box center [1157, 531] width 149 height 12
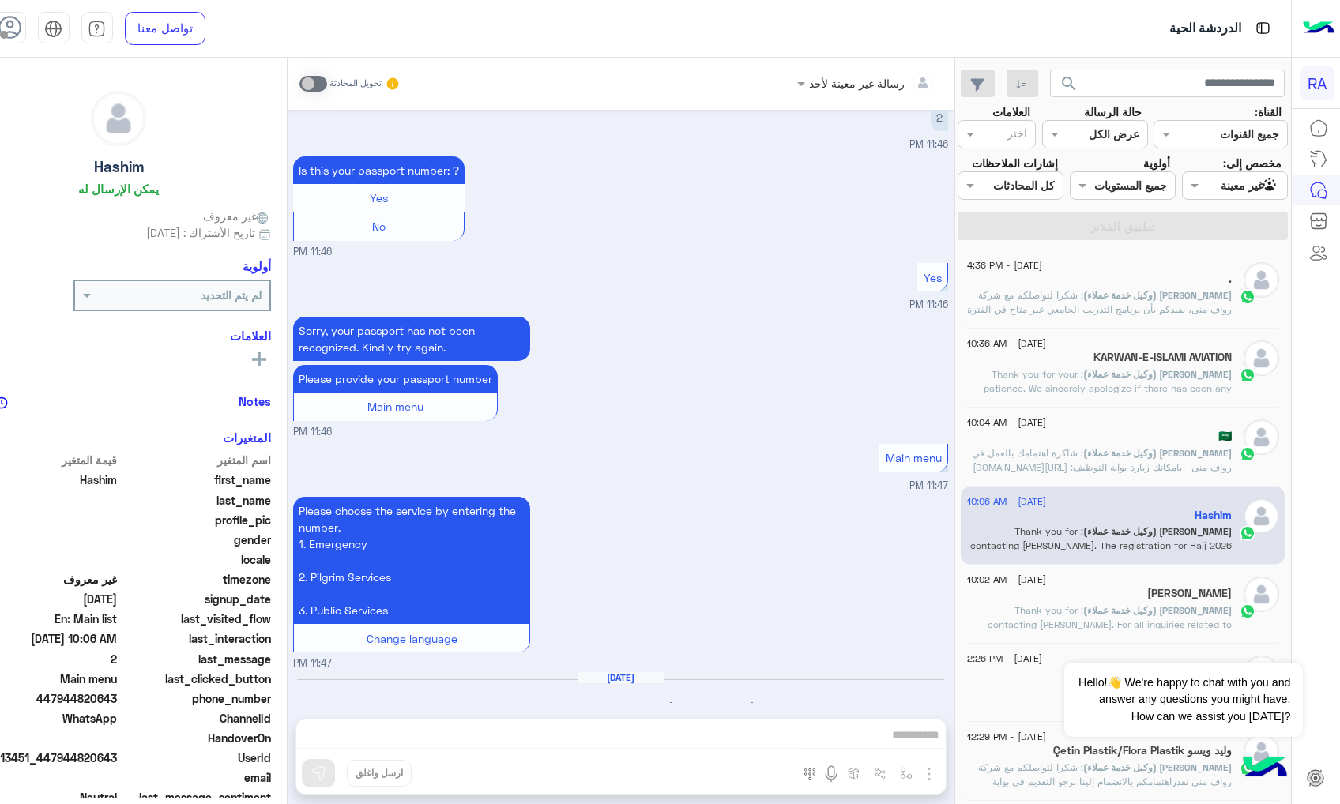
scroll to position [1037, 0]
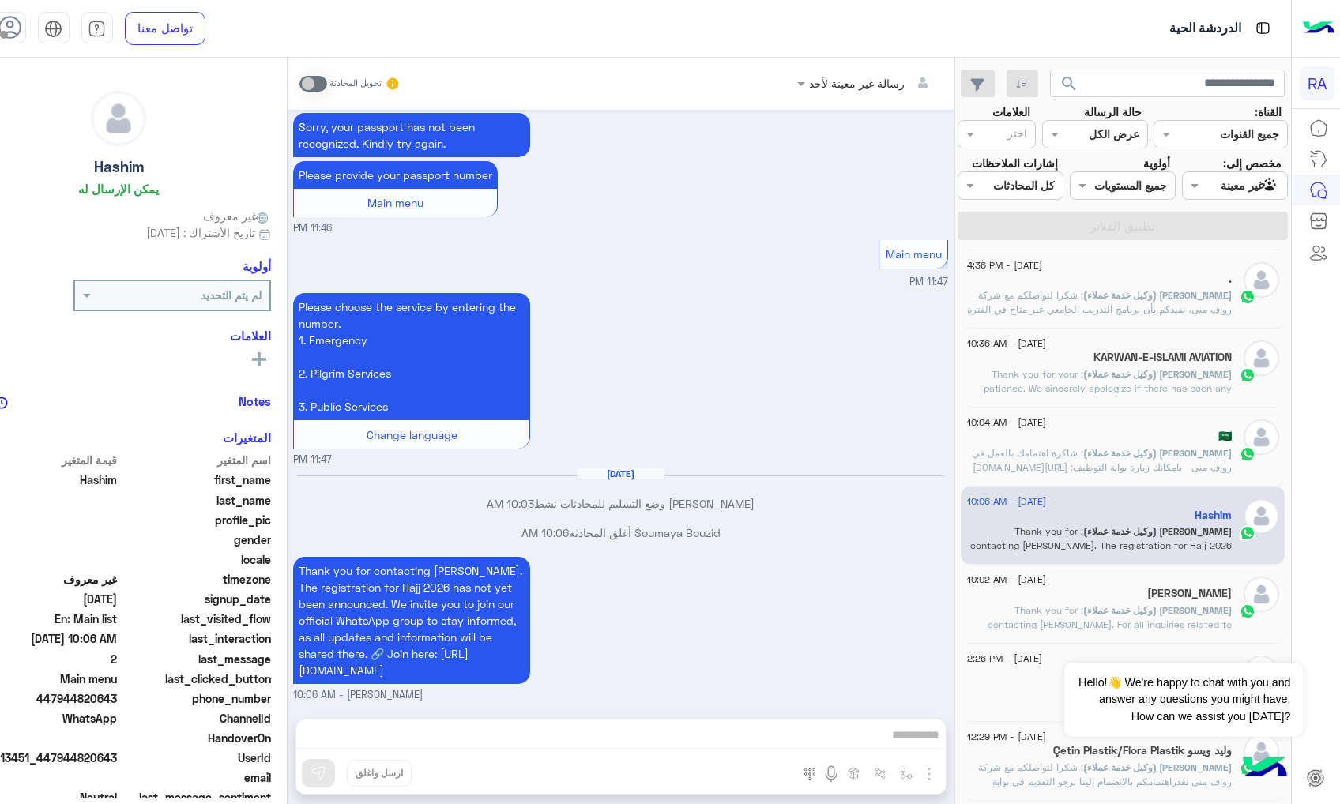
click at [1069, 600] on div "[PERSON_NAME]" at bounding box center [1099, 595] width 265 height 17
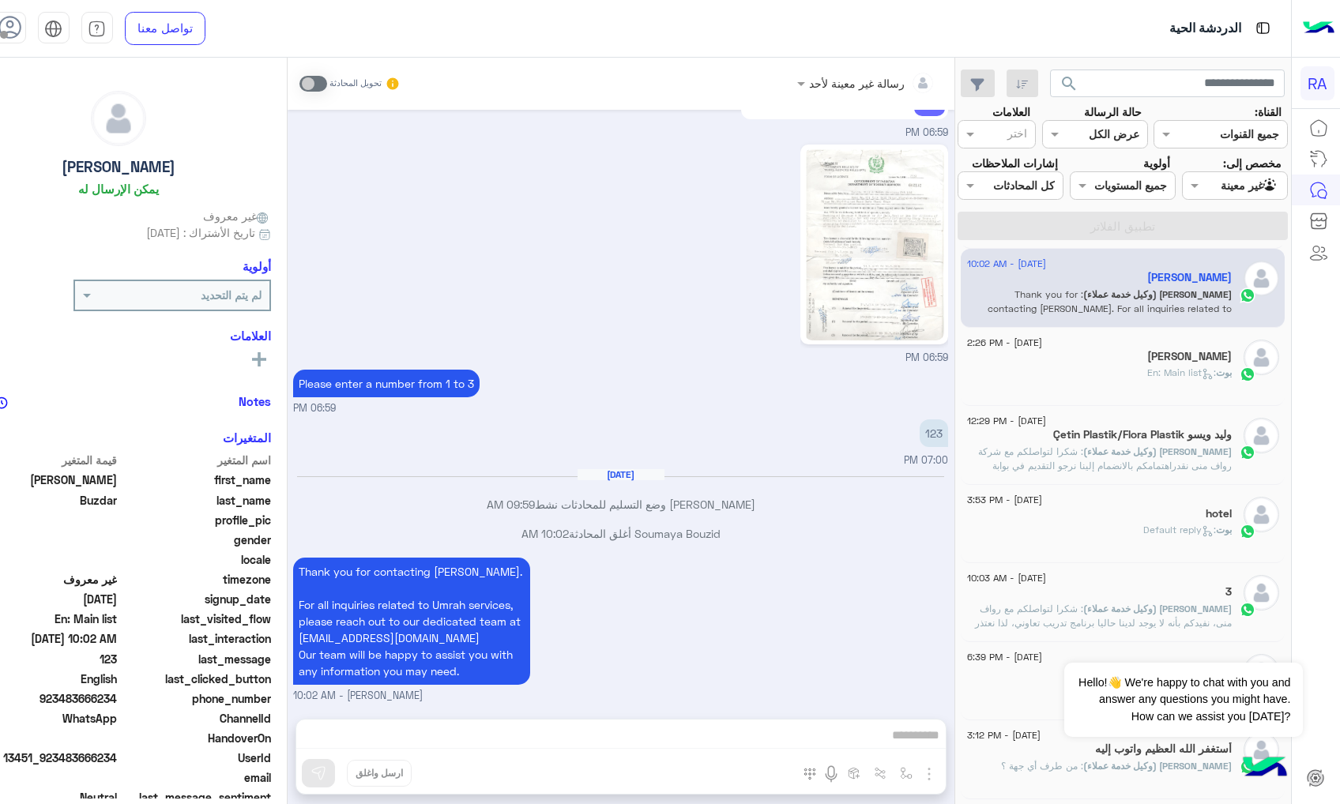
click at [1106, 328] on div "[DATE] - 10:02 AM [PERSON_NAME] (وكيل خدمة عملاء) : Thank you for contacting [P…" at bounding box center [1123, 288] width 324 height 79
click at [1110, 370] on div "بوت : En: Main list" at bounding box center [1099, 380] width 265 height 28
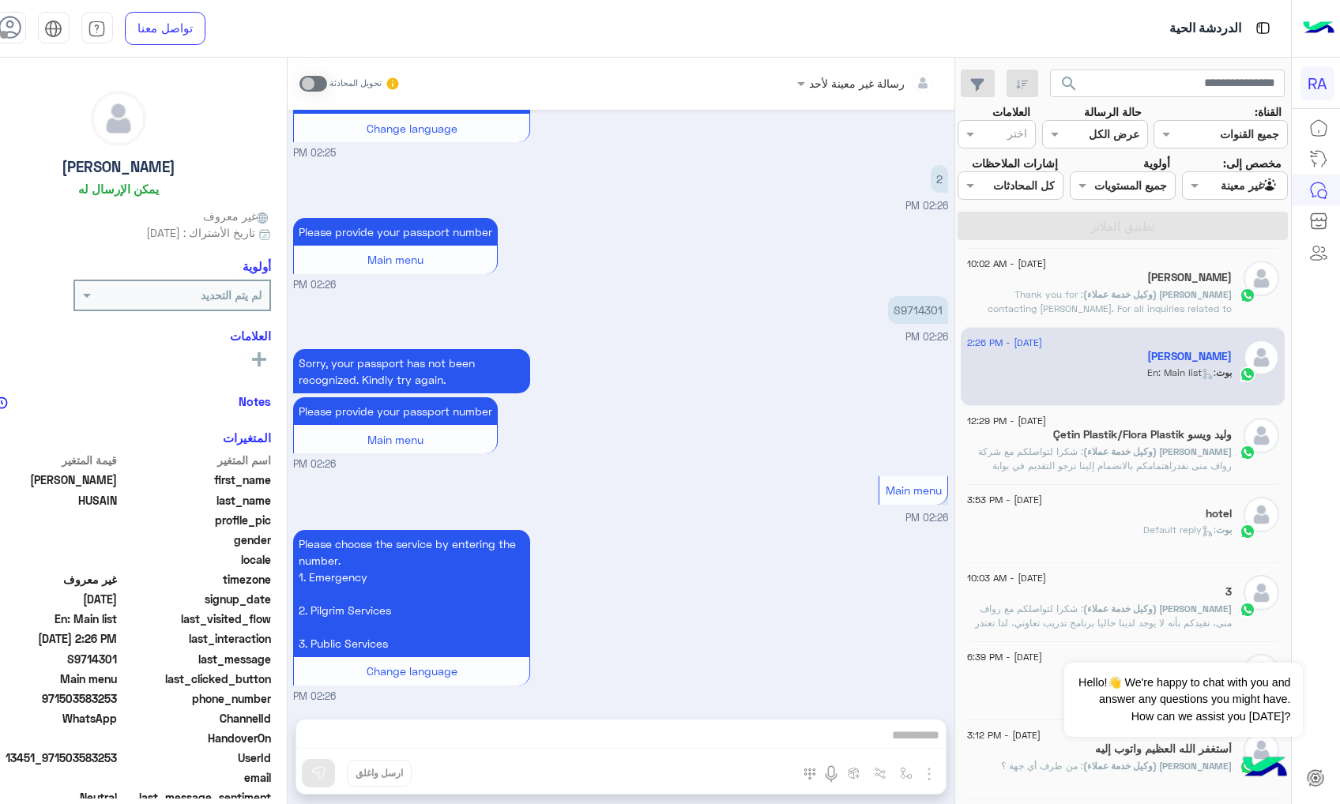
drag, startPoint x: 673, startPoint y: 744, endPoint x: 672, endPoint y: 756, distance: 12.0
click at [673, 746] on div "رسالة غير معينة لأحد تحويل المحادثة [DATE] I am from [DEMOGRAPHIC_DATA] I want …" at bounding box center [621, 434] width 667 height 753
click at [661, 777] on div "رسالة غير معينة لأحد تحويل المحادثة [DATE] I am from [DEMOGRAPHIC_DATA] I want …" at bounding box center [621, 434] width 667 height 753
click at [327, 84] on span at bounding box center [313, 84] width 28 height 16
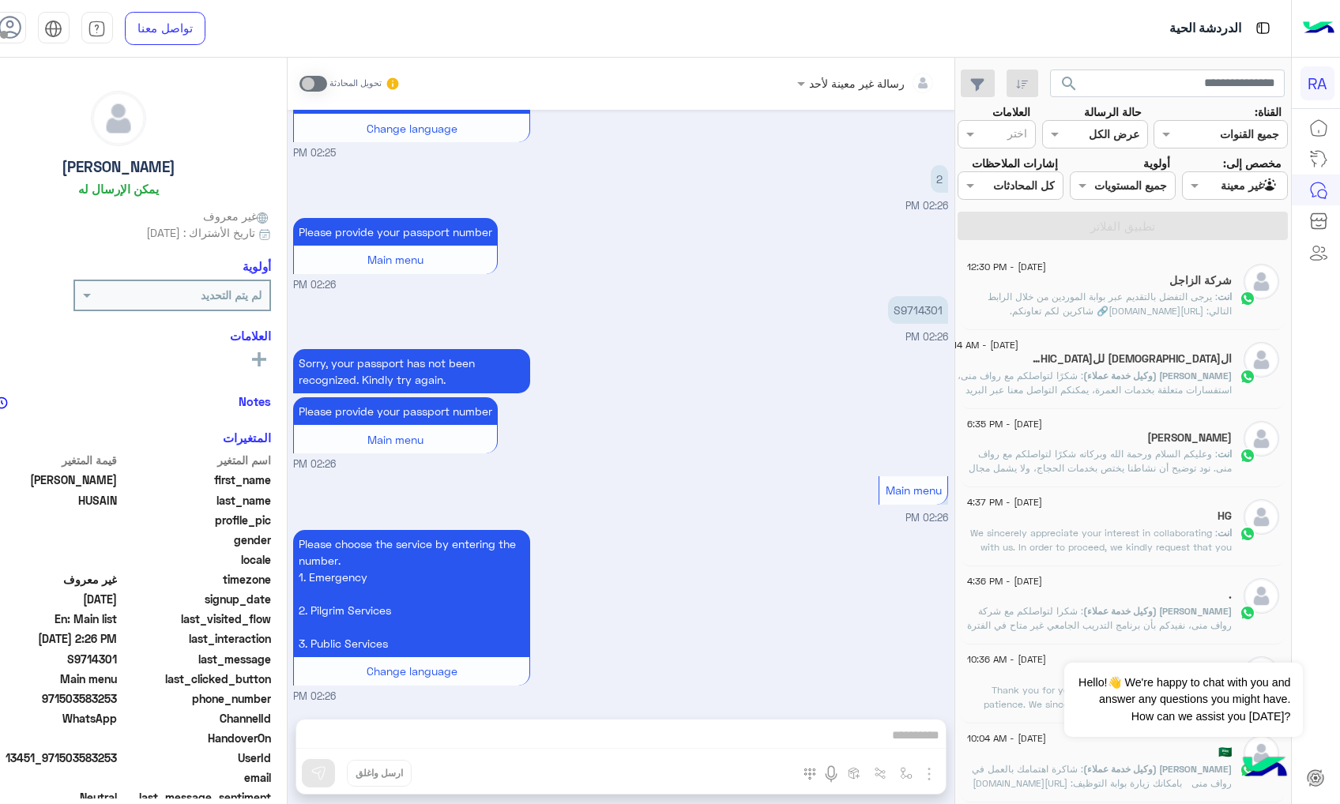
click at [1204, 544] on span ": We sincerely appreciate your interest in collaborating with us. In order to p…" at bounding box center [1101, 561] width 262 height 69
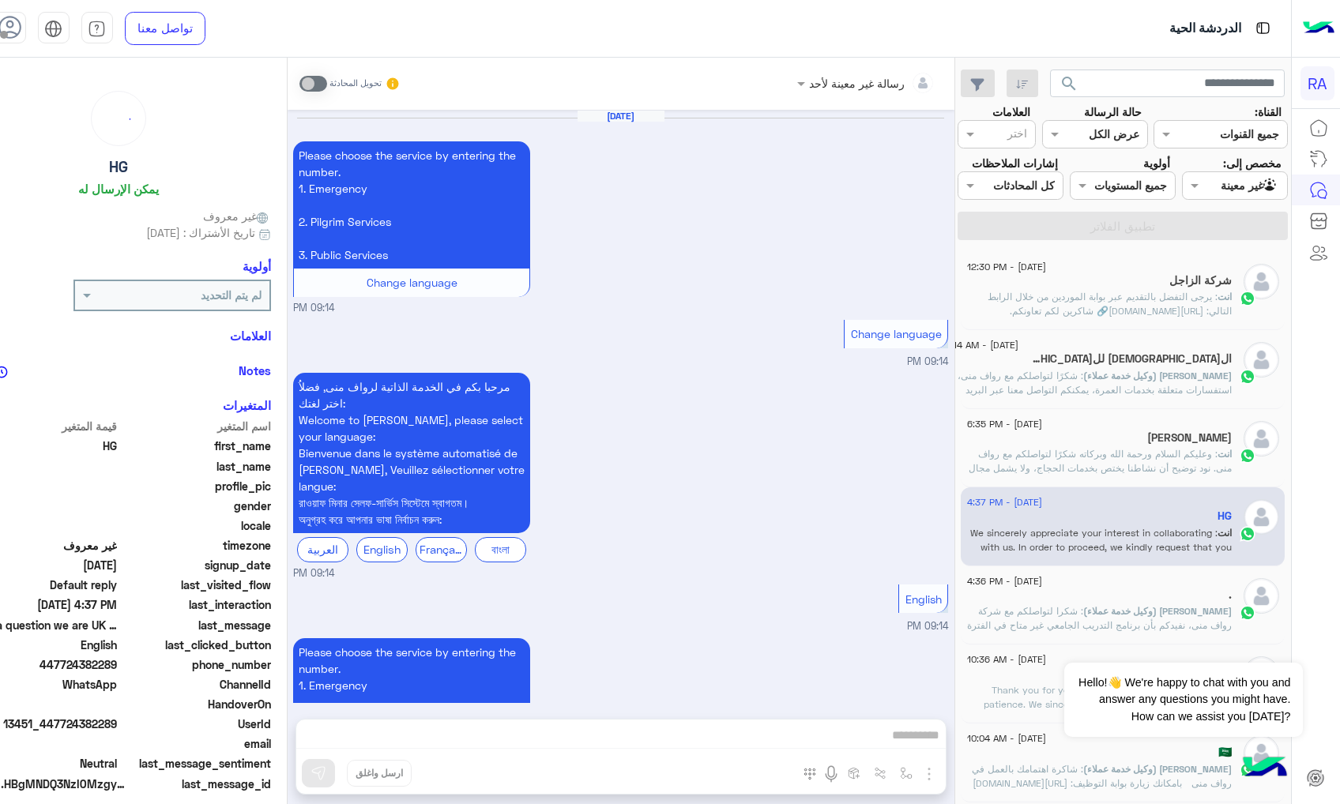
scroll to position [1523, 0]
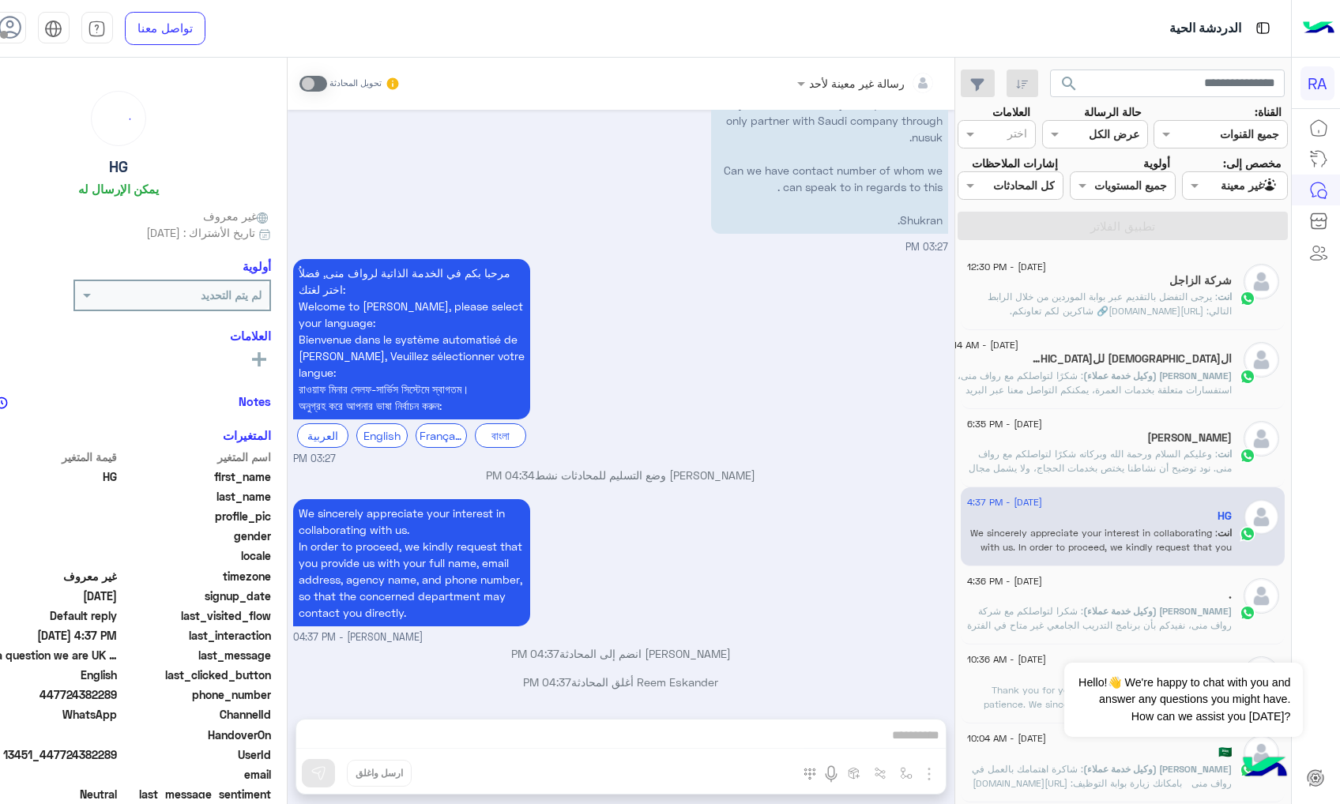
click at [1174, 617] on span "[PERSON_NAME] (وكيل خدمة عملاء)" at bounding box center [1157, 611] width 149 height 12
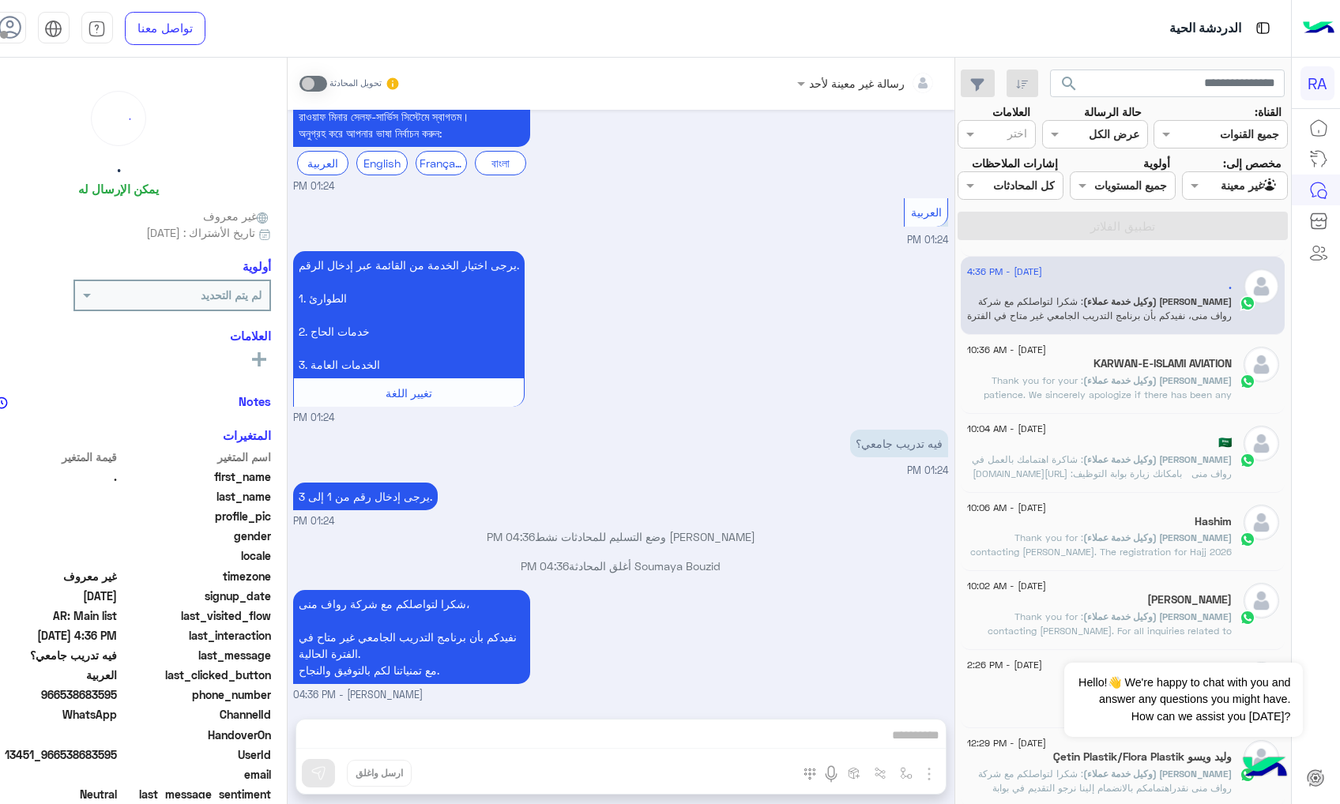
scroll to position [421, 0]
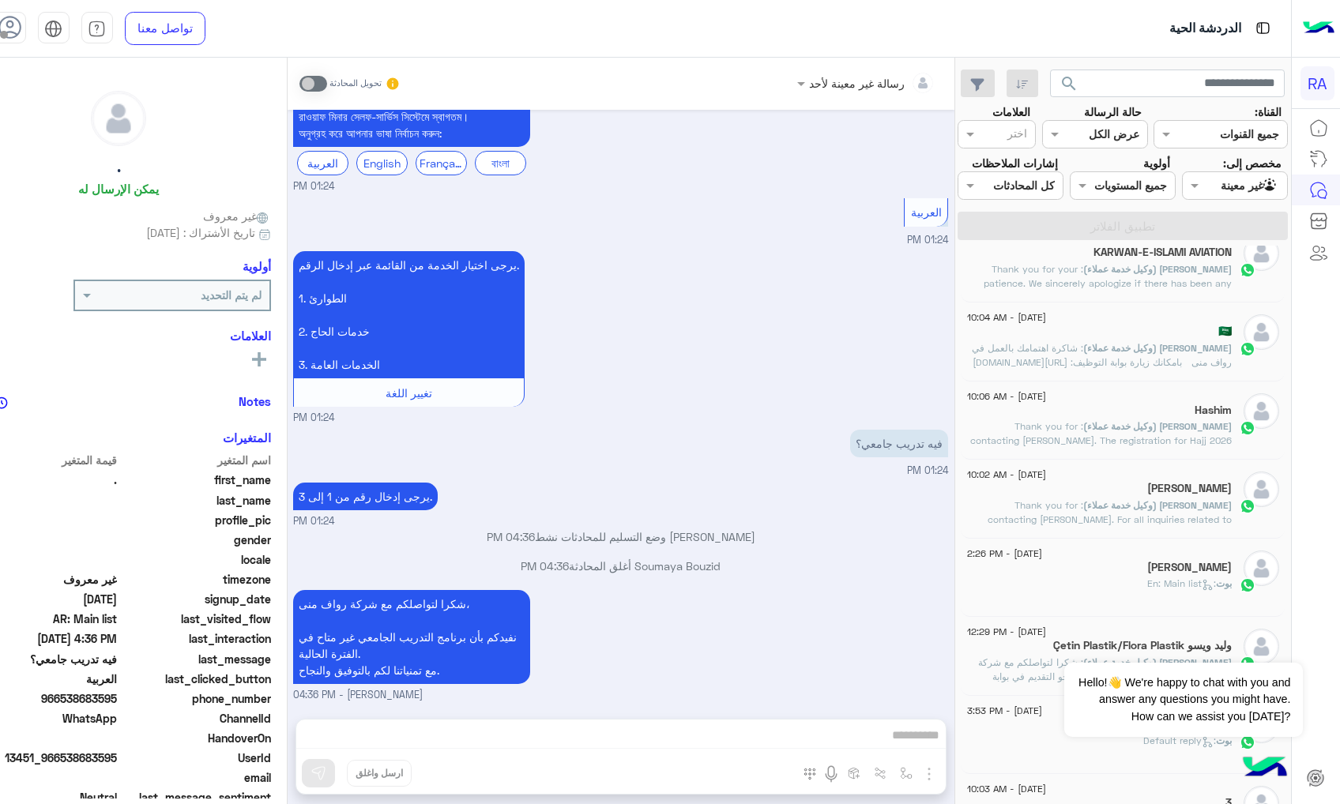
click at [1107, 598] on div "بوت : En: Main list" at bounding box center [1099, 591] width 265 height 28
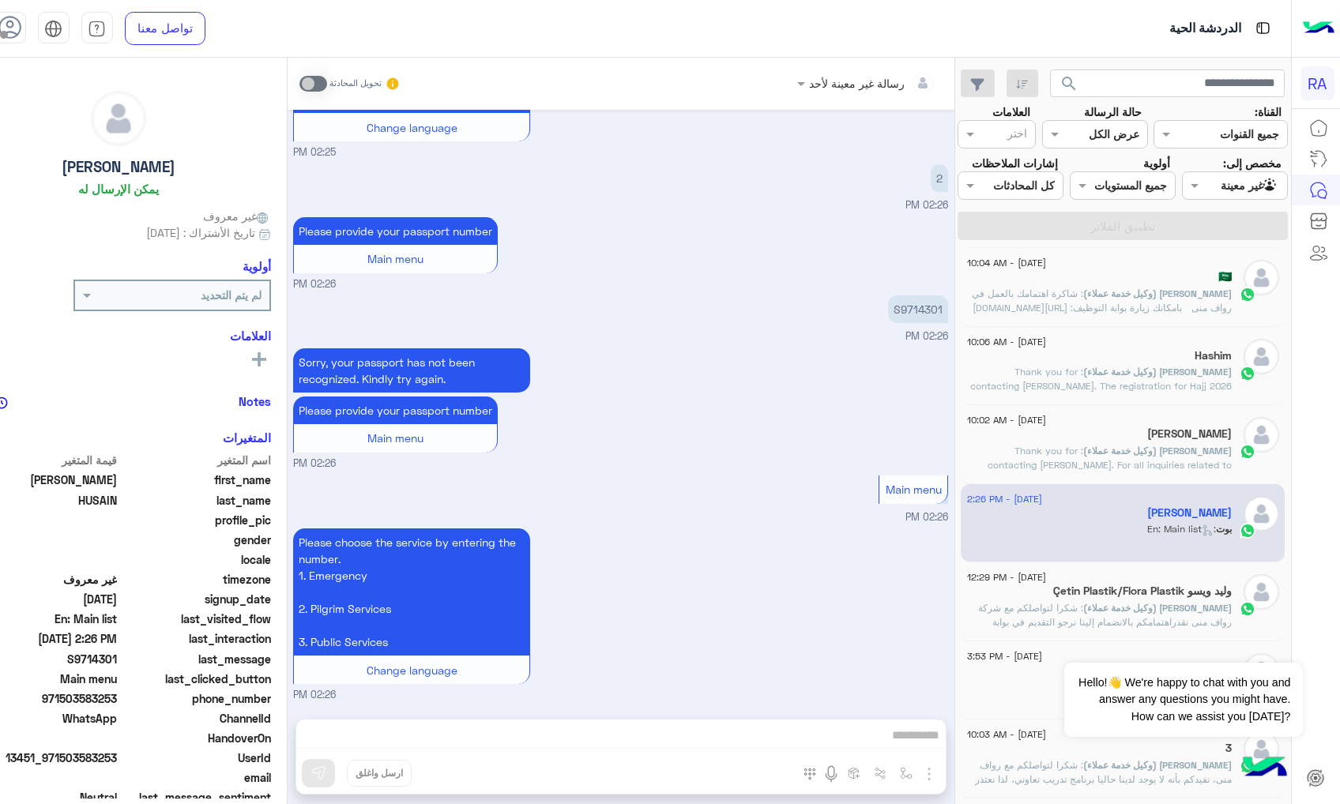
scroll to position [526, 0]
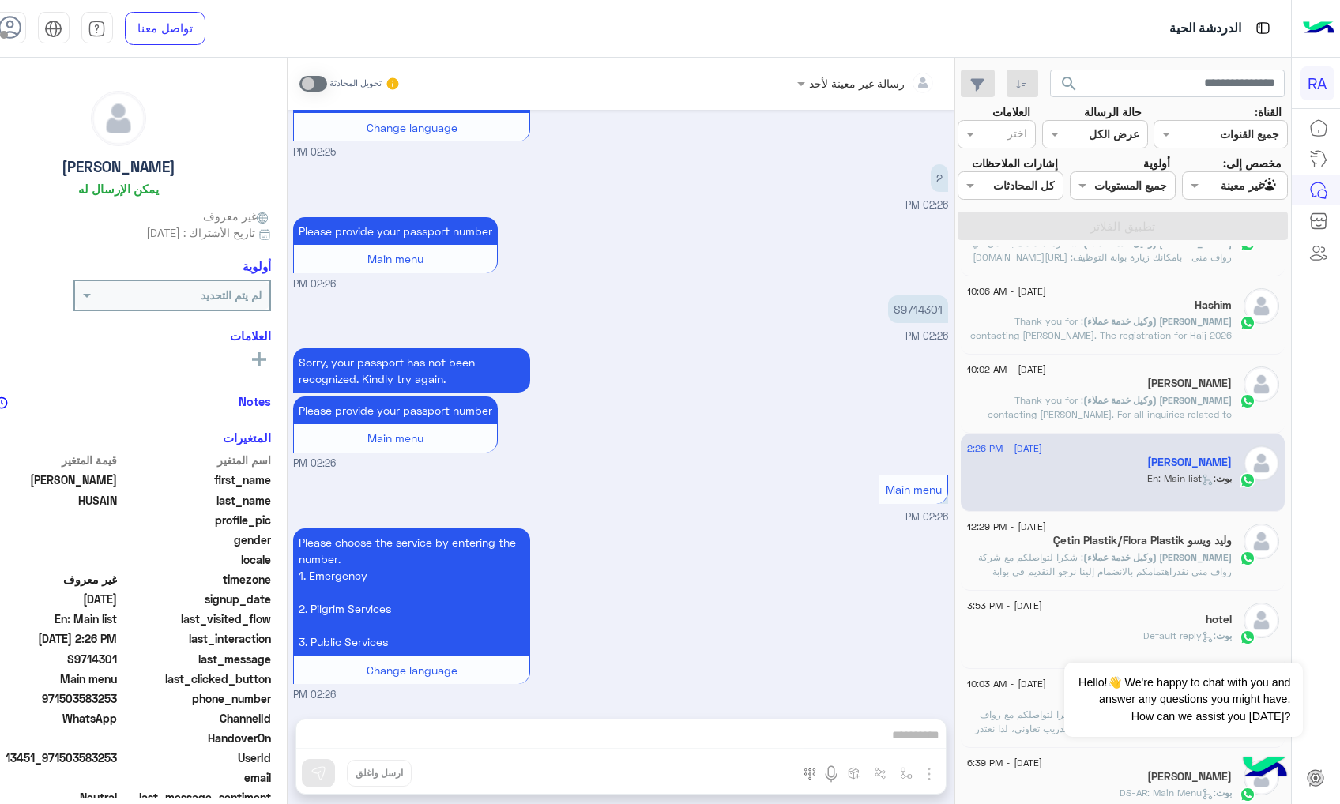
click at [1057, 548] on div "وليد ويسو Çetin Plastik/Flora Plastik" at bounding box center [1099, 542] width 265 height 17
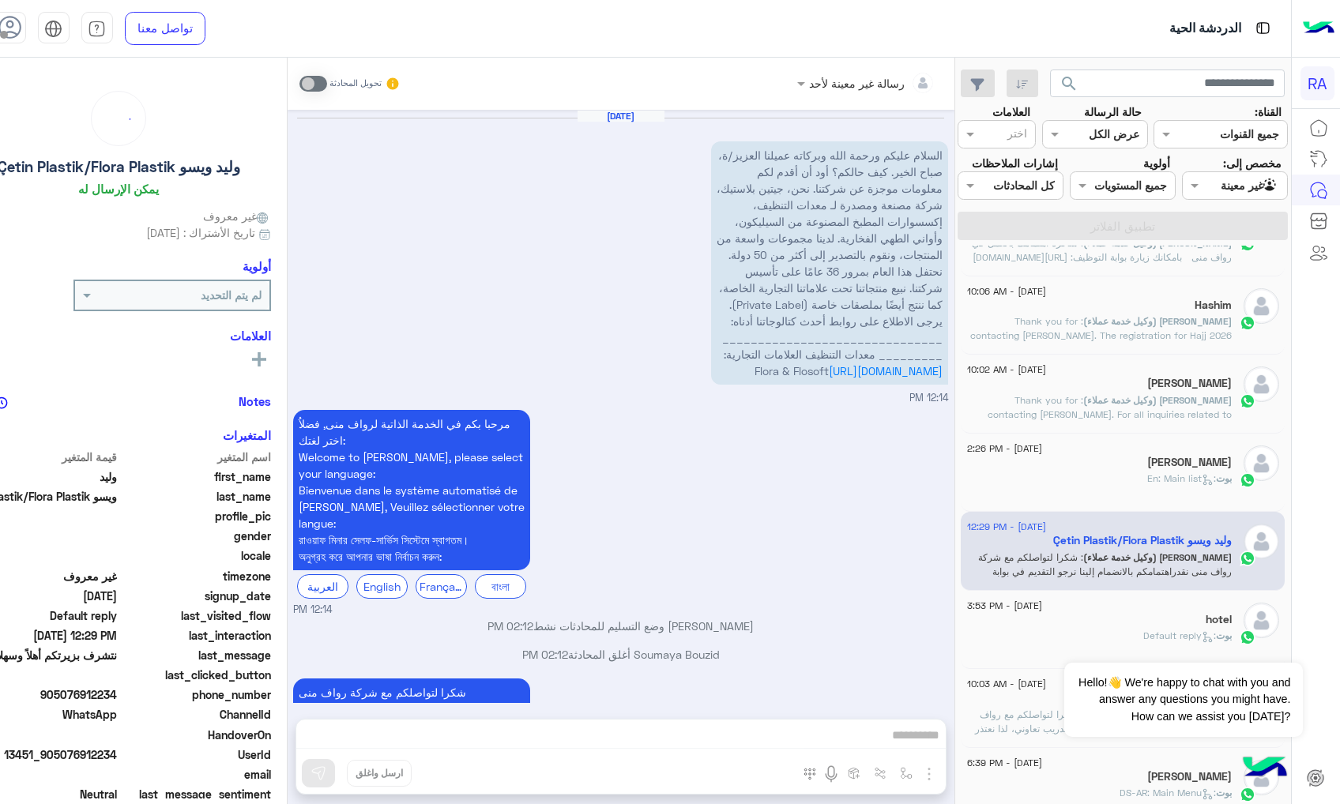
scroll to position [914, 0]
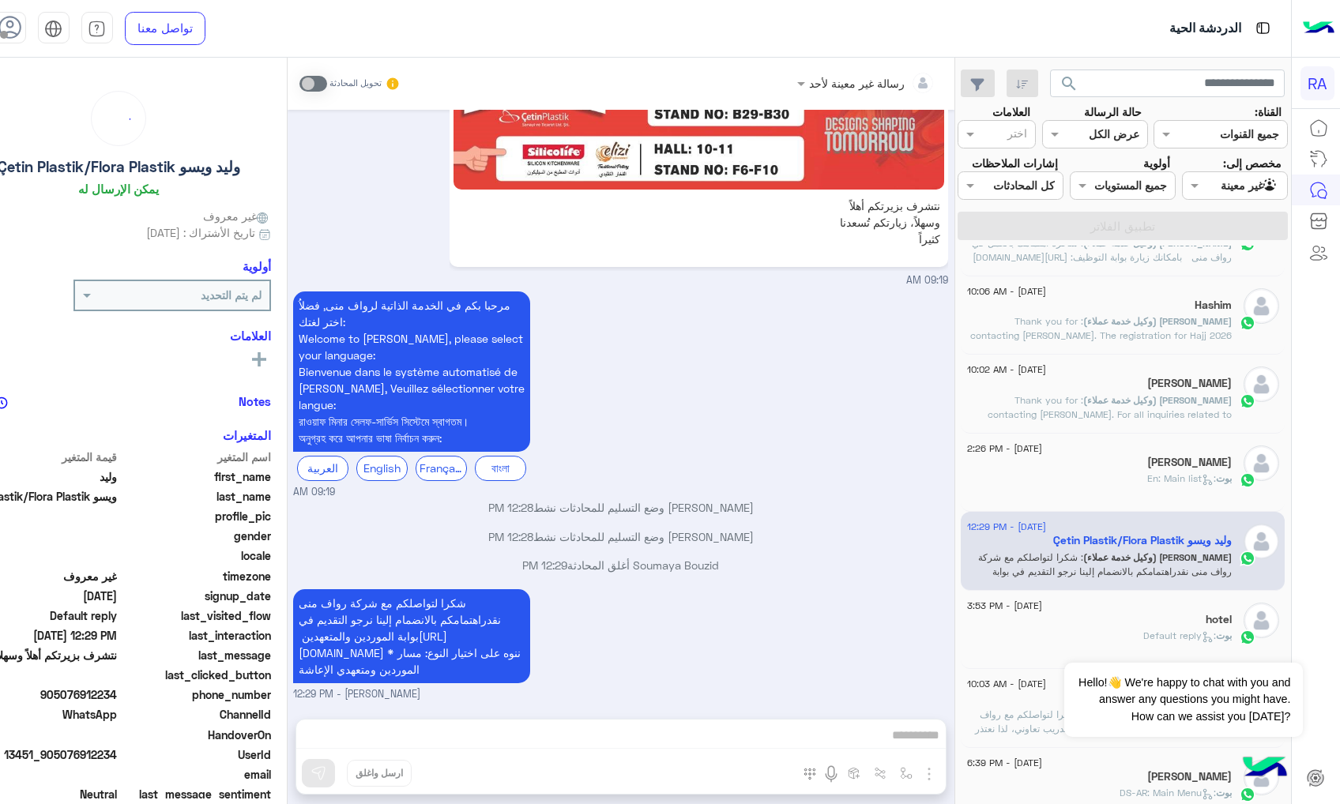
click at [1091, 472] on div "[PERSON_NAME]" at bounding box center [1099, 464] width 265 height 17
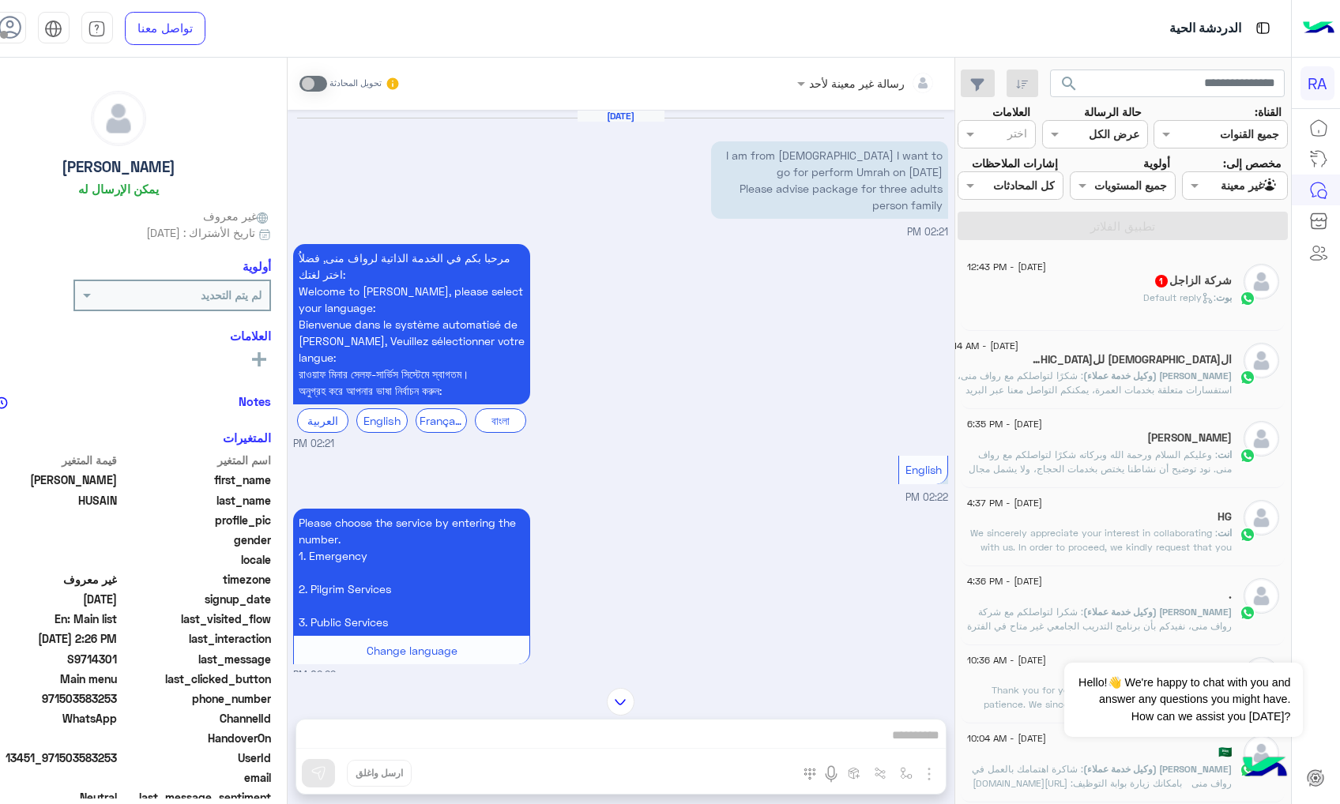
click at [1046, 265] on span "[DATE] - 12:43 PM" at bounding box center [1006, 267] width 79 height 14
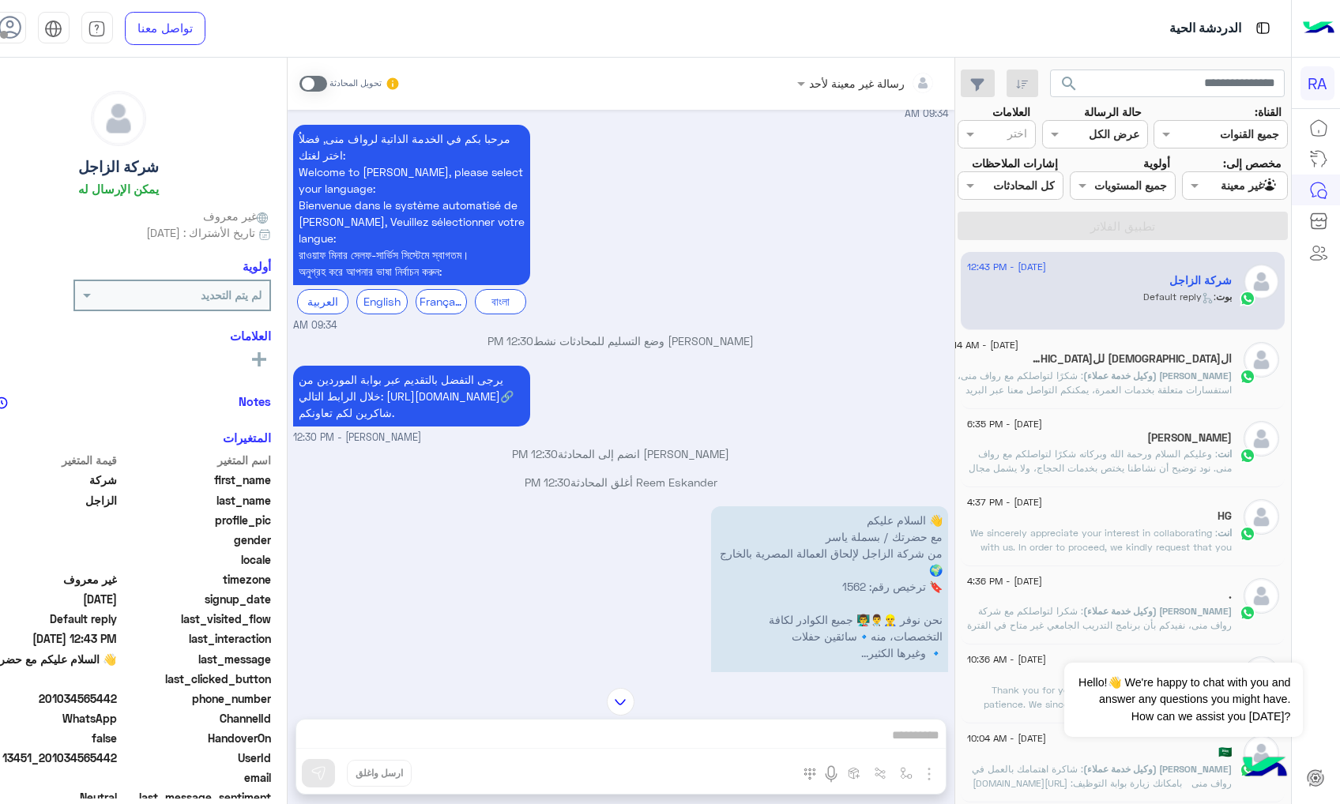
scroll to position [1508, 0]
